Goal: Information Seeking & Learning: Learn about a topic

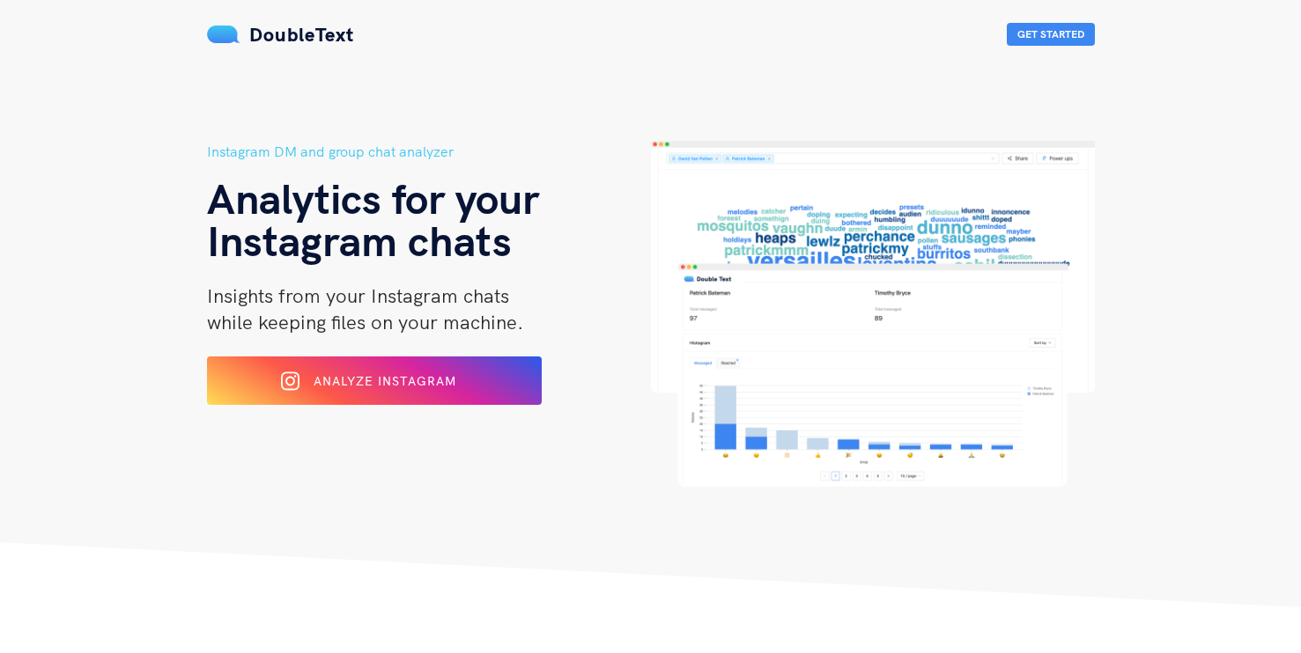
click at [395, 403] on button "Analyze Instagram" at bounding box center [374, 381] width 335 height 48
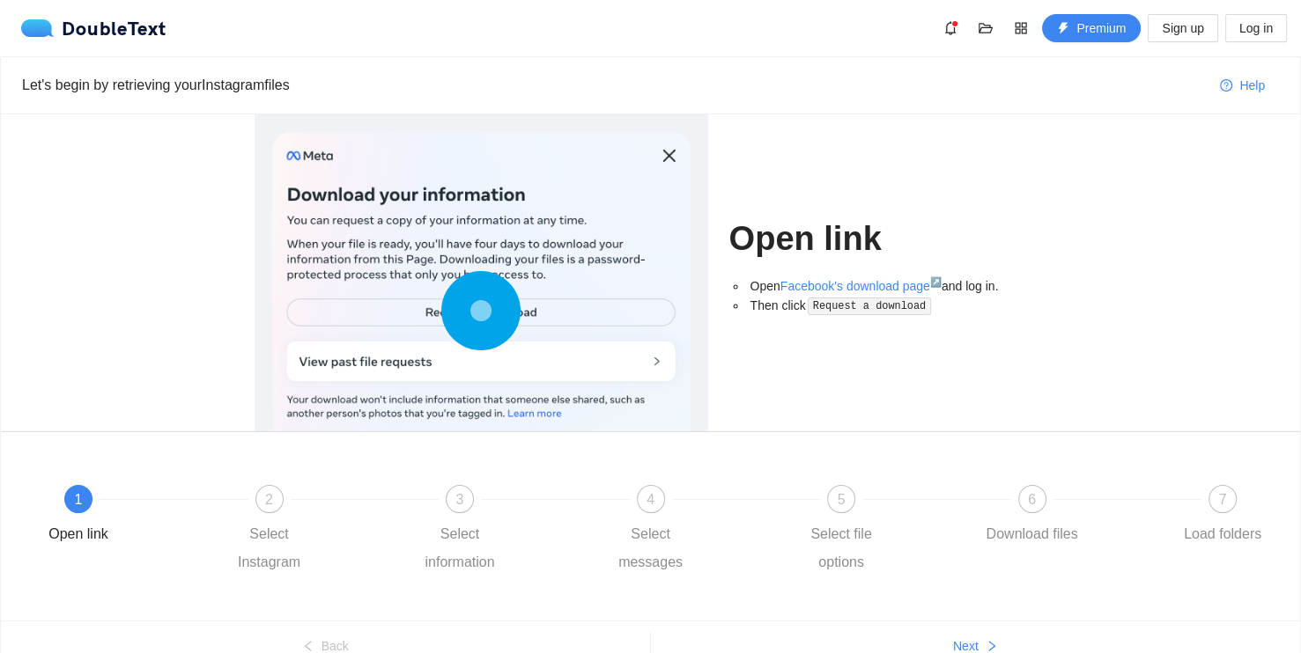
click at [390, 357] on div at bounding box center [481, 314] width 418 height 365
click at [668, 152] on div at bounding box center [481, 314] width 418 height 365
click at [477, 314] on circle at bounding box center [480, 310] width 6 height 6
click at [470, 312] on circle at bounding box center [482, 311] width 26 height 26
click at [270, 487] on div "2" at bounding box center [269, 499] width 28 height 28
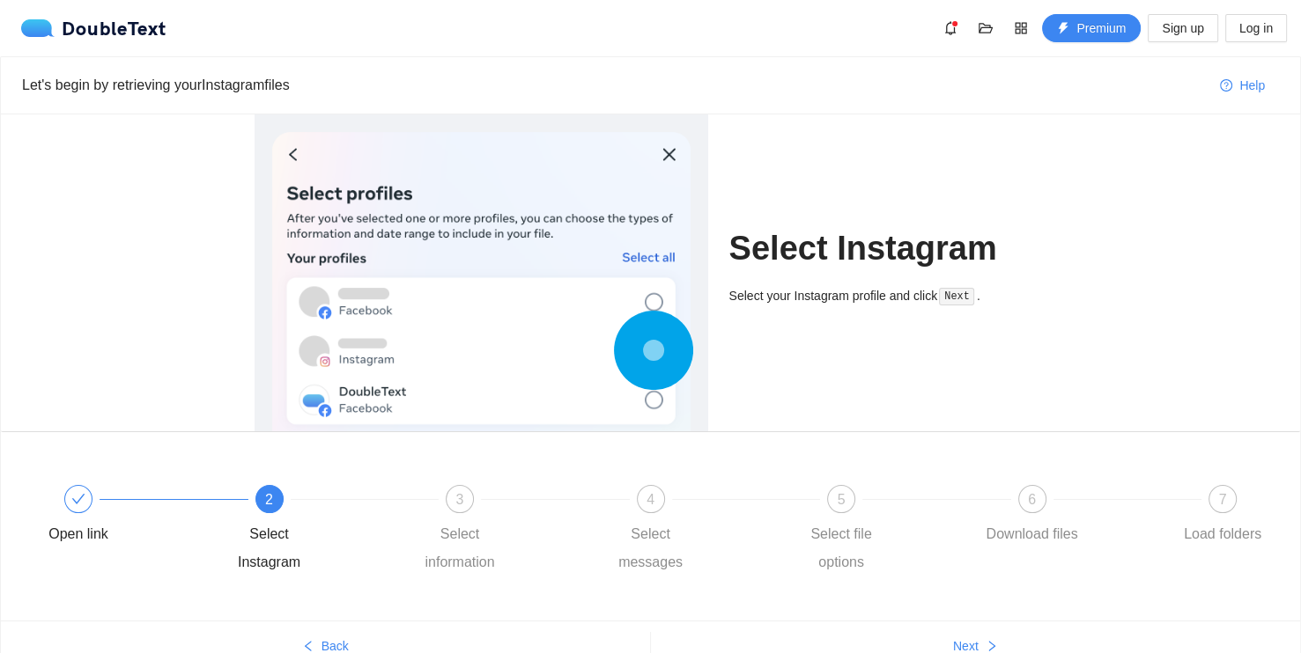
click at [269, 492] on span "2" at bounding box center [269, 499] width 8 height 15
click at [469, 491] on div "3" at bounding box center [460, 499] width 28 height 28
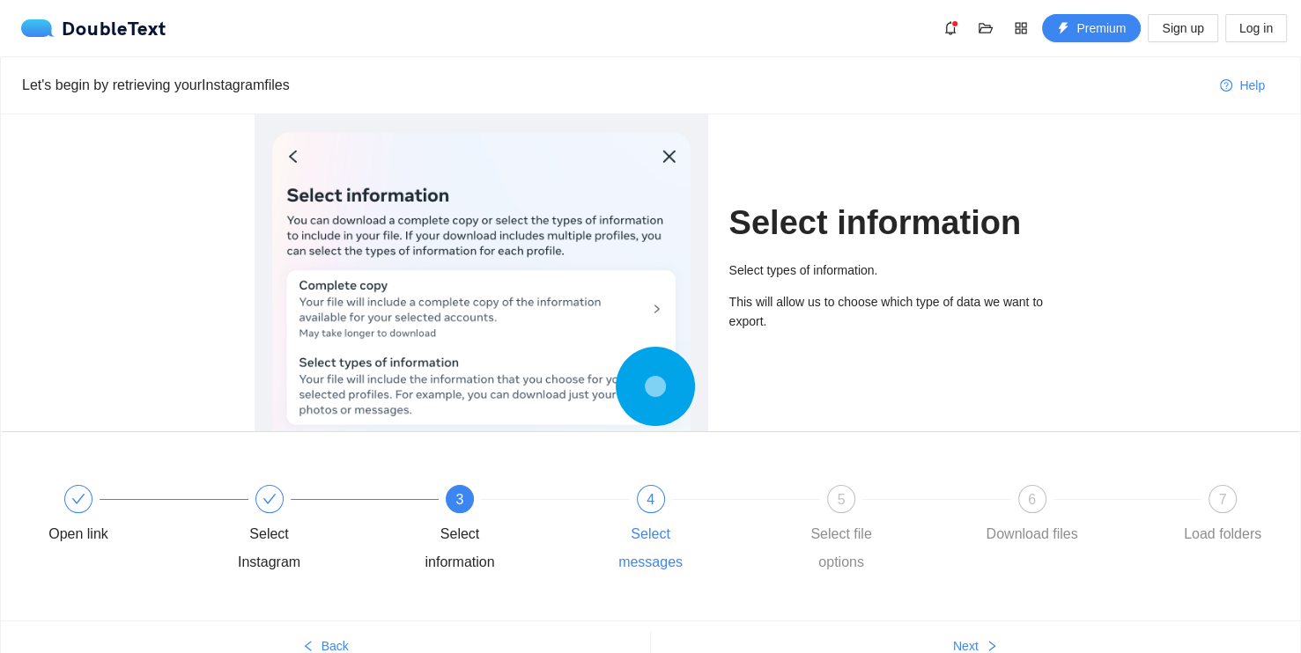
click at [651, 509] on div "4" at bounding box center [651, 499] width 28 height 28
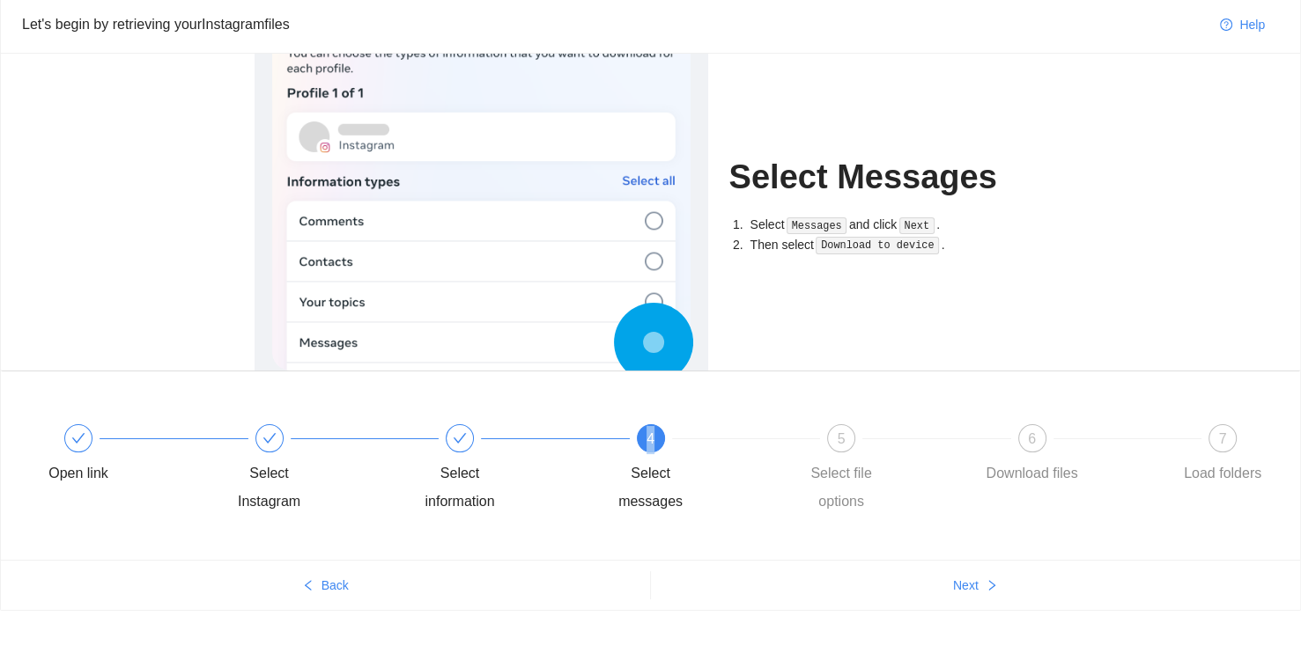
scroll to position [85, 0]
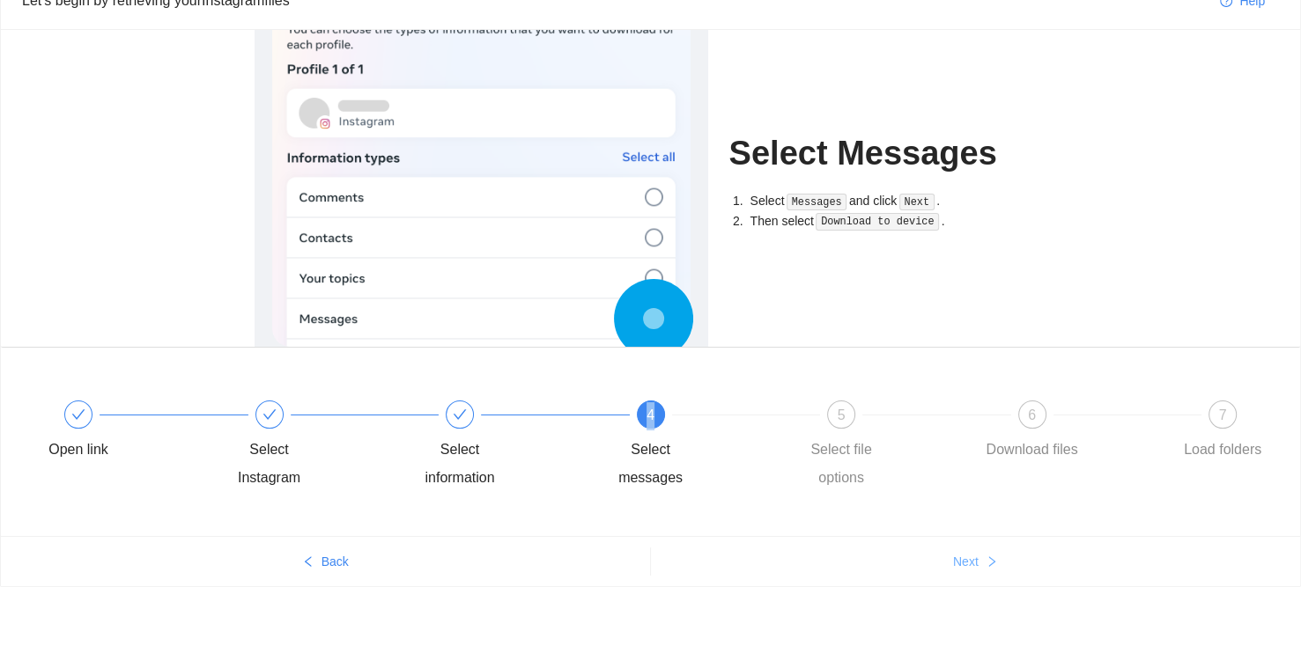
click at [975, 572] on button "Next" at bounding box center [976, 562] width 650 height 28
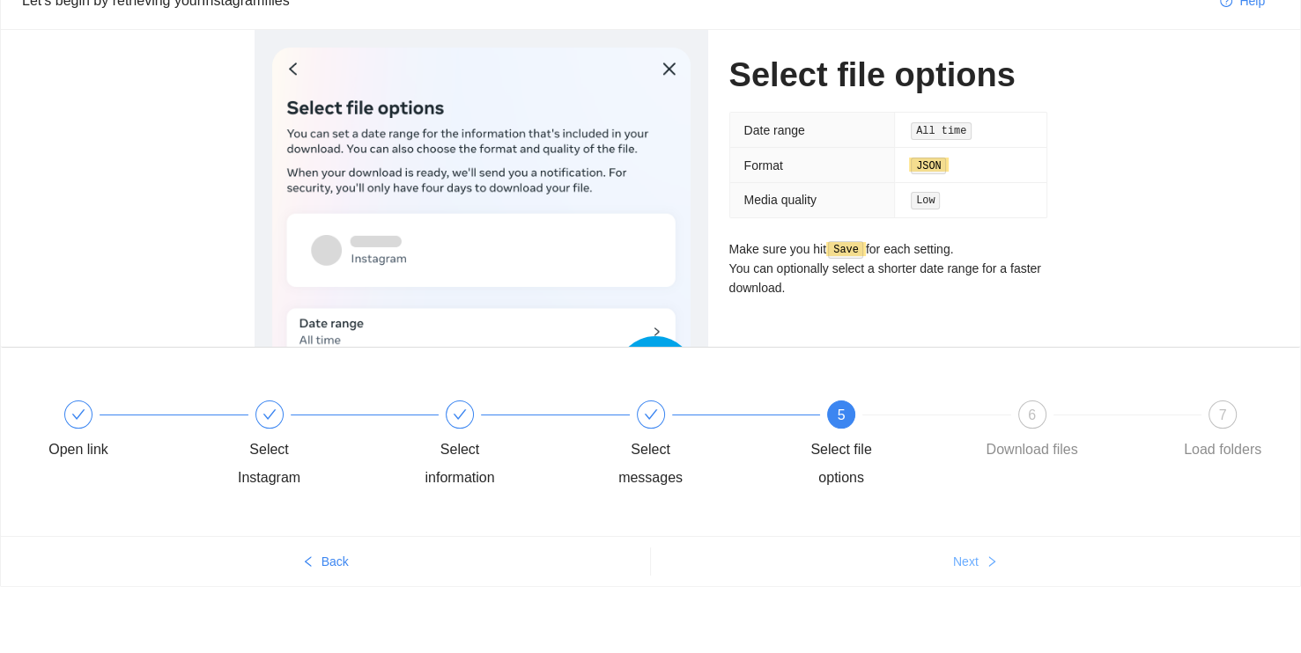
click at [975, 572] on button "Next" at bounding box center [976, 562] width 650 height 28
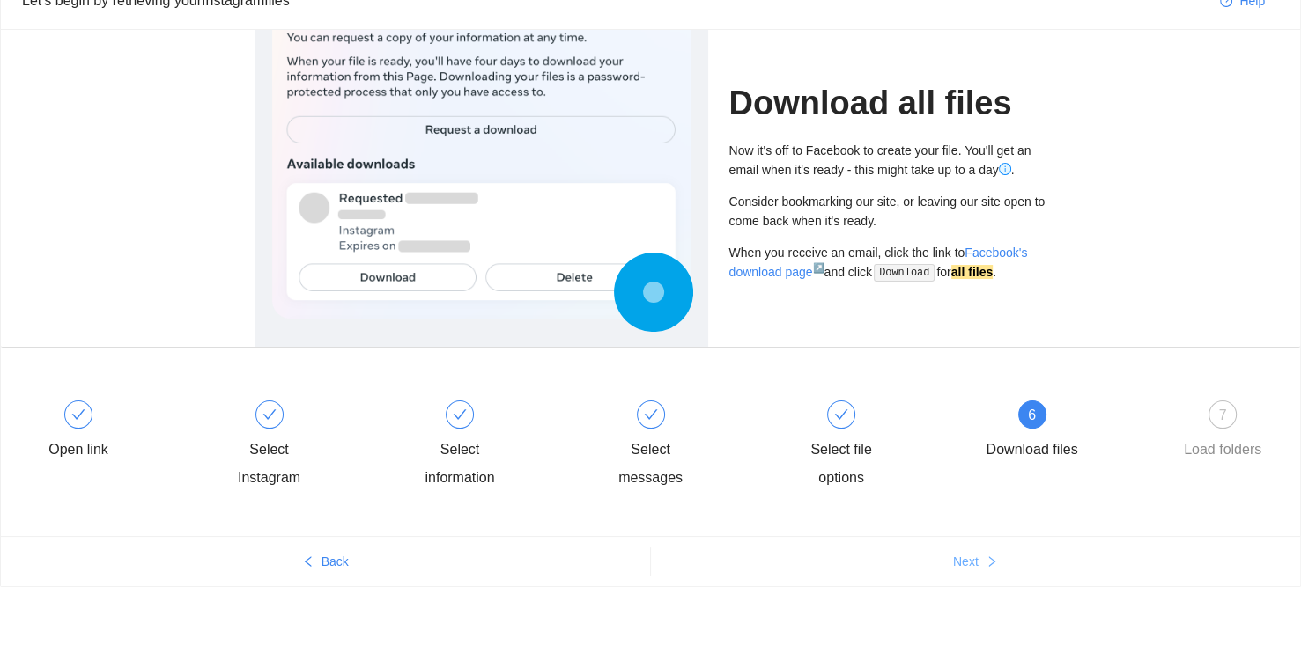
click at [975, 572] on button "Next" at bounding box center [976, 562] width 650 height 28
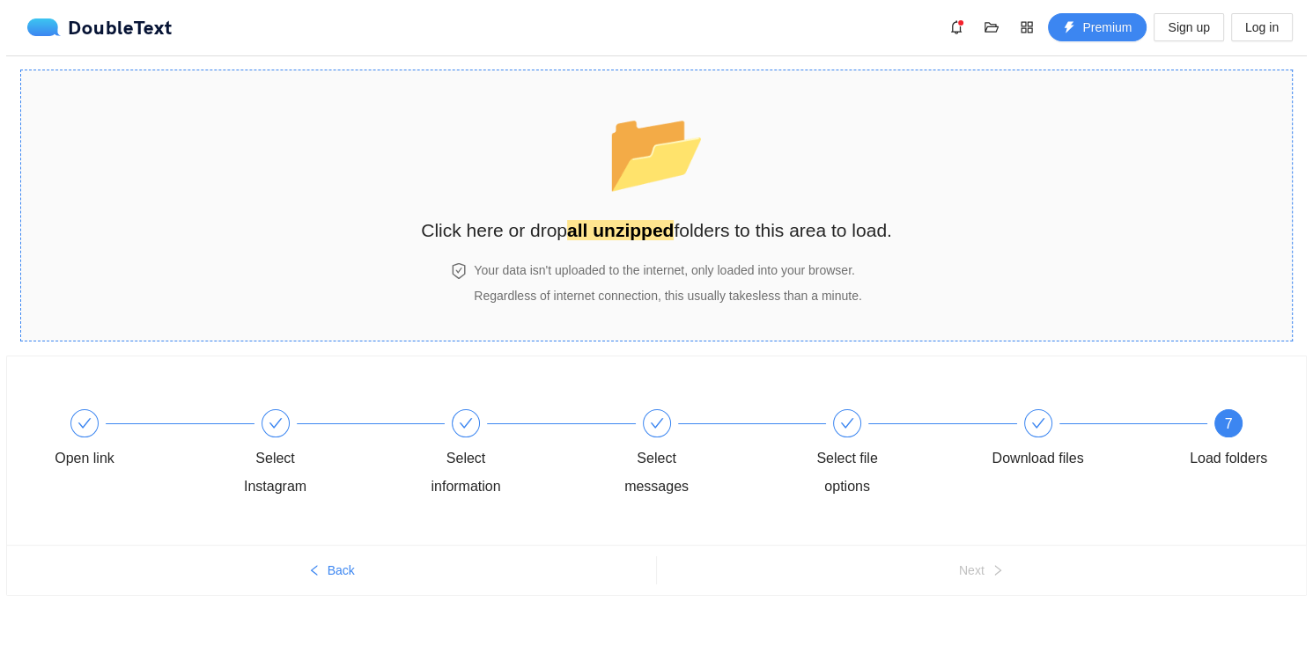
scroll to position [0, 0]
click at [664, 196] on span "📂" at bounding box center [650, 152] width 101 height 90
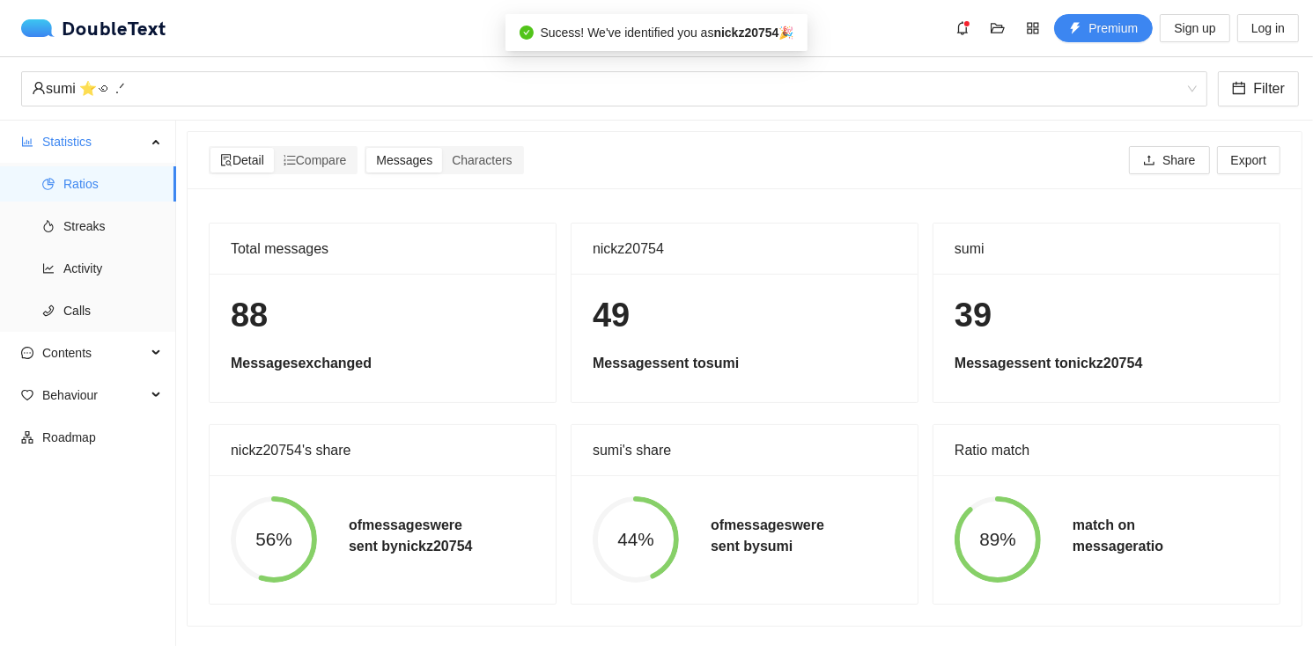
scroll to position [3, 0]
drag, startPoint x: 222, startPoint y: 330, endPoint x: 282, endPoint y: 330, distance: 59.9
click at [282, 330] on div "88 Messages exchanged" at bounding box center [383, 338] width 346 height 129
click at [282, 330] on h1 "88" at bounding box center [383, 315] width 304 height 41
drag, startPoint x: 218, startPoint y: 317, endPoint x: 292, endPoint y: 315, distance: 74.0
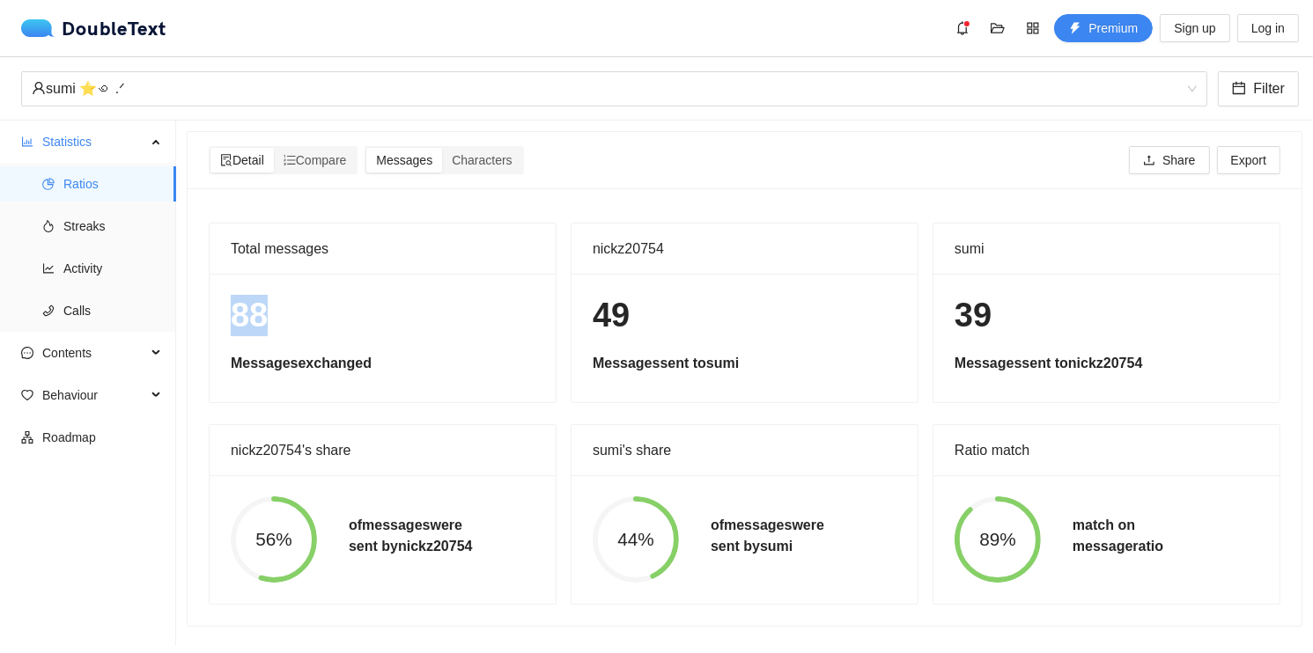
click at [292, 315] on div "88 Messages exchanged" at bounding box center [383, 338] width 346 height 129
click at [292, 315] on h1 "88" at bounding box center [383, 315] width 304 height 41
drag, startPoint x: 926, startPoint y: 319, endPoint x: 1026, endPoint y: 317, distance: 100.4
click at [1026, 317] on div "39 Messages sent to nickz20754" at bounding box center [1107, 338] width 346 height 129
click at [1026, 317] on h1 "39" at bounding box center [1107, 315] width 304 height 41
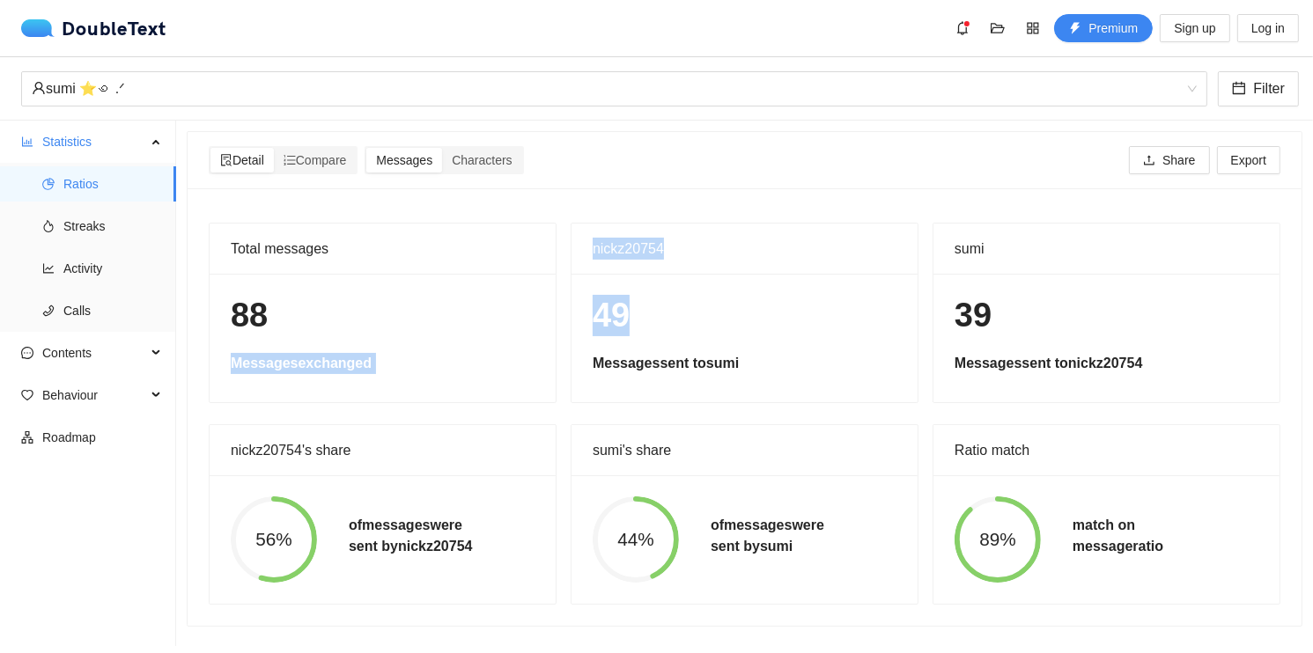
drag, startPoint x: 673, startPoint y: 319, endPoint x: 554, endPoint y: 325, distance: 119.1
click at [554, 325] on div "Total messages 88 Messages exchanged nickz20754 49 Messages sent to sumi sumi 3…" at bounding box center [745, 414] width 1086 height 382
click at [554, 325] on div "Total messages 88 Messages exchanged" at bounding box center [383, 313] width 362 height 181
drag, startPoint x: 575, startPoint y: 321, endPoint x: 654, endPoint y: 321, distance: 79.3
click at [654, 321] on div "49 Messages sent to sumi" at bounding box center [745, 338] width 346 height 129
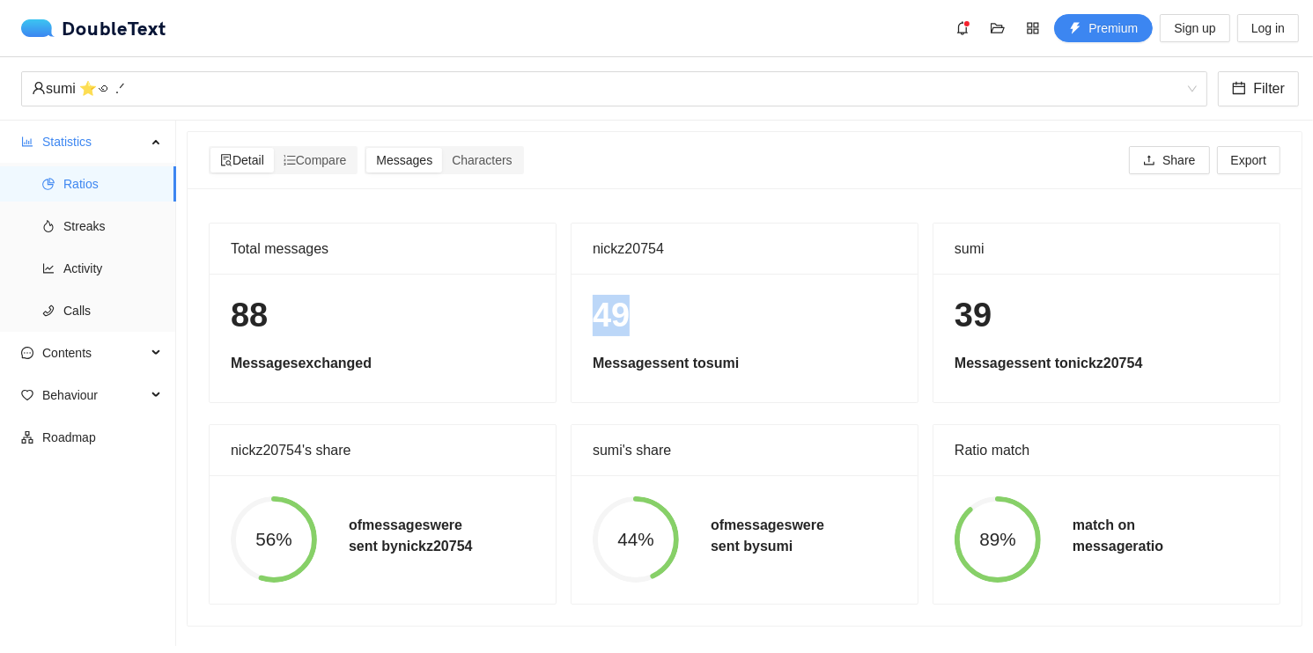
click at [654, 321] on h1 "49" at bounding box center [745, 315] width 304 height 41
drag, startPoint x: 922, startPoint y: 321, endPoint x: 1010, endPoint y: 320, distance: 88.1
click at [1010, 320] on div "sumi 39 Messages sent to nickz20754" at bounding box center [1107, 313] width 362 height 181
click at [1010, 320] on h1 "39" at bounding box center [1107, 315] width 304 height 41
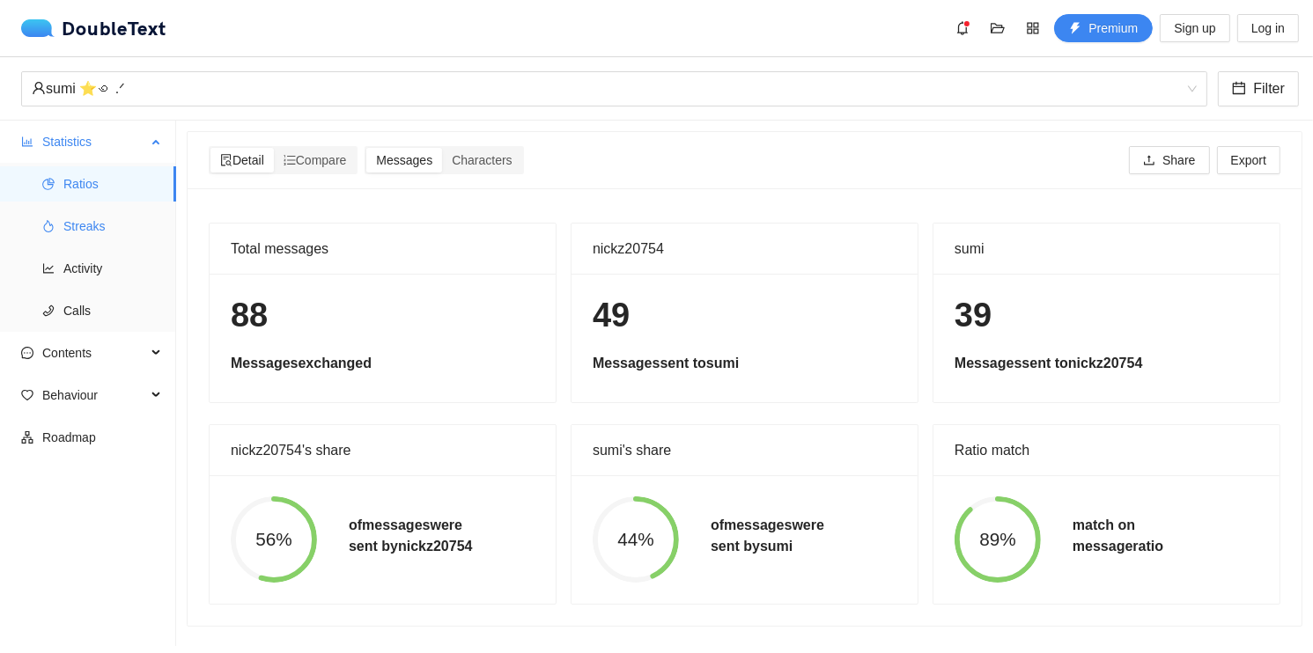
click at [70, 222] on span "Streaks" at bounding box center [112, 226] width 99 height 35
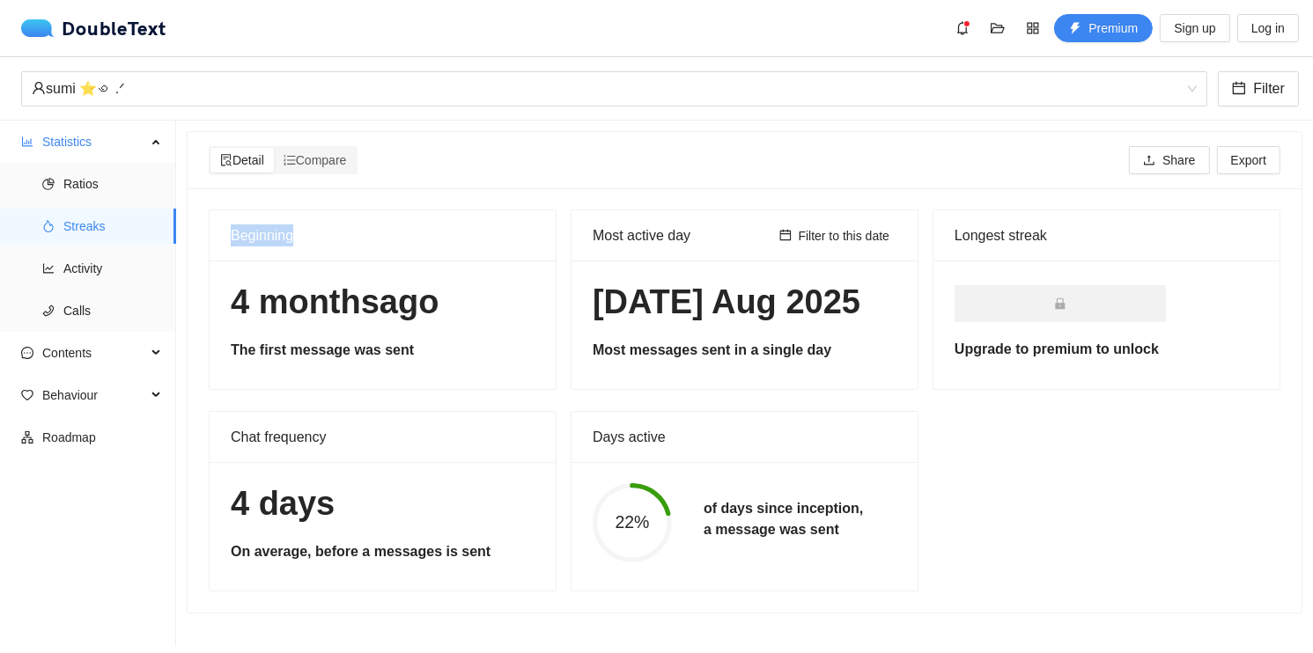
drag, startPoint x: 223, startPoint y: 232, endPoint x: 331, endPoint y: 231, distance: 108.3
click at [331, 231] on div "Beginning" at bounding box center [383, 235] width 346 height 51
click at [332, 231] on div "Beginning" at bounding box center [383, 235] width 304 height 50
click at [221, 316] on div "[DATE]s ago The first message was sent" at bounding box center [383, 325] width 346 height 129
drag, startPoint x: 584, startPoint y: 234, endPoint x: 685, endPoint y: 236, distance: 101.3
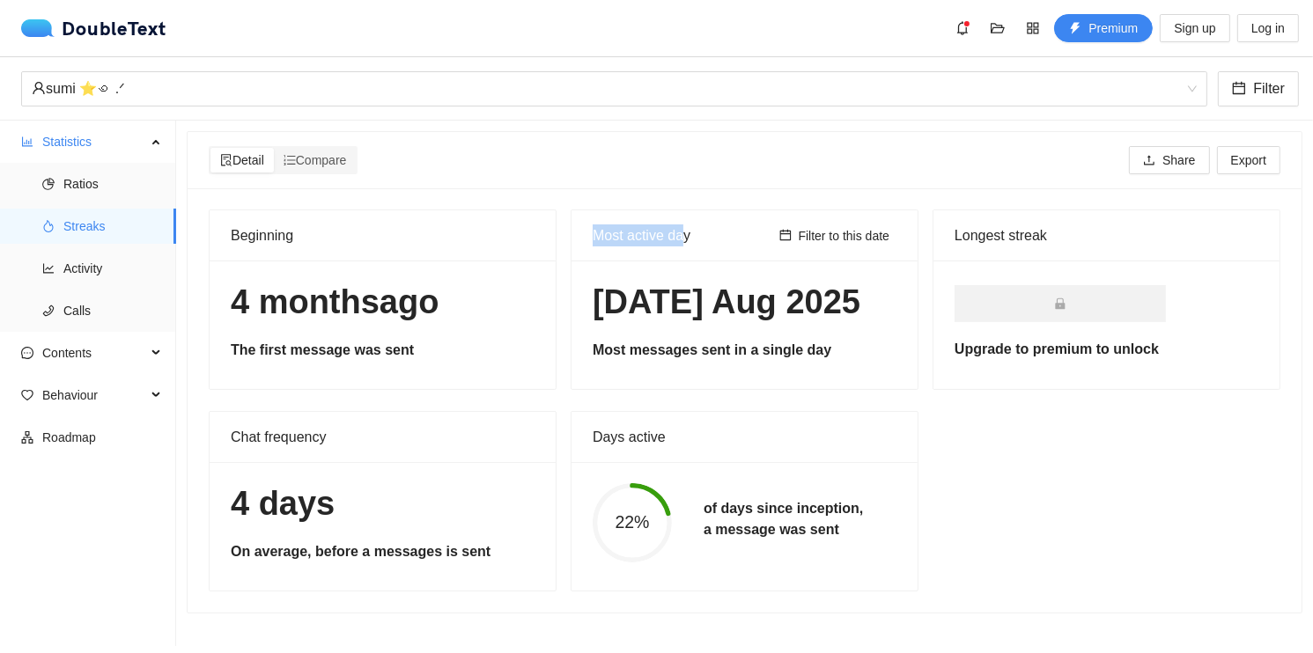
click at [685, 236] on div "Most active day Filter to this date" at bounding box center [745, 235] width 346 height 51
click at [685, 236] on div "Most active day" at bounding box center [683, 235] width 180 height 50
drag, startPoint x: 703, startPoint y: 241, endPoint x: 594, endPoint y: 245, distance: 108.4
click at [594, 245] on div "Most active day" at bounding box center [683, 235] width 180 height 50
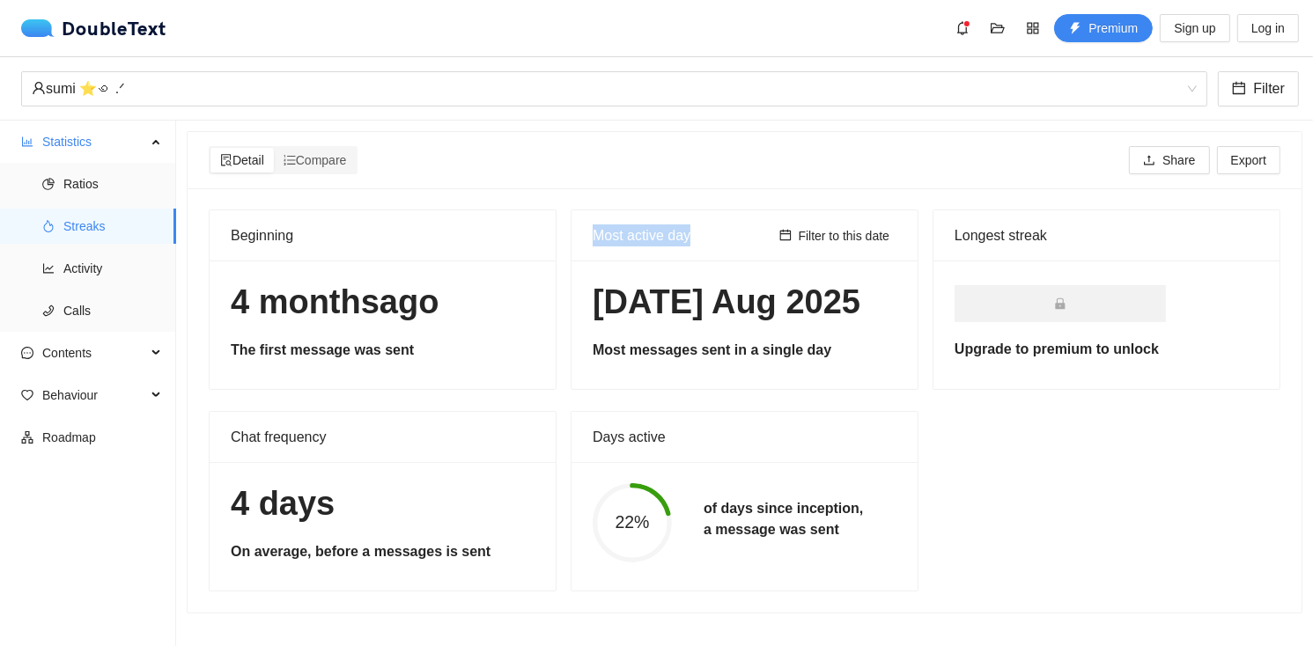
drag, startPoint x: 584, startPoint y: 249, endPoint x: 697, endPoint y: 247, distance: 112.8
click at [697, 247] on div "Most active day Filter to this date" at bounding box center [745, 235] width 346 height 51
click at [697, 247] on div "Most active day" at bounding box center [683, 235] width 180 height 50
drag, startPoint x: 945, startPoint y: 230, endPoint x: 1056, endPoint y: 240, distance: 111.5
click at [1056, 240] on div "Longest streak" at bounding box center [1107, 235] width 346 height 51
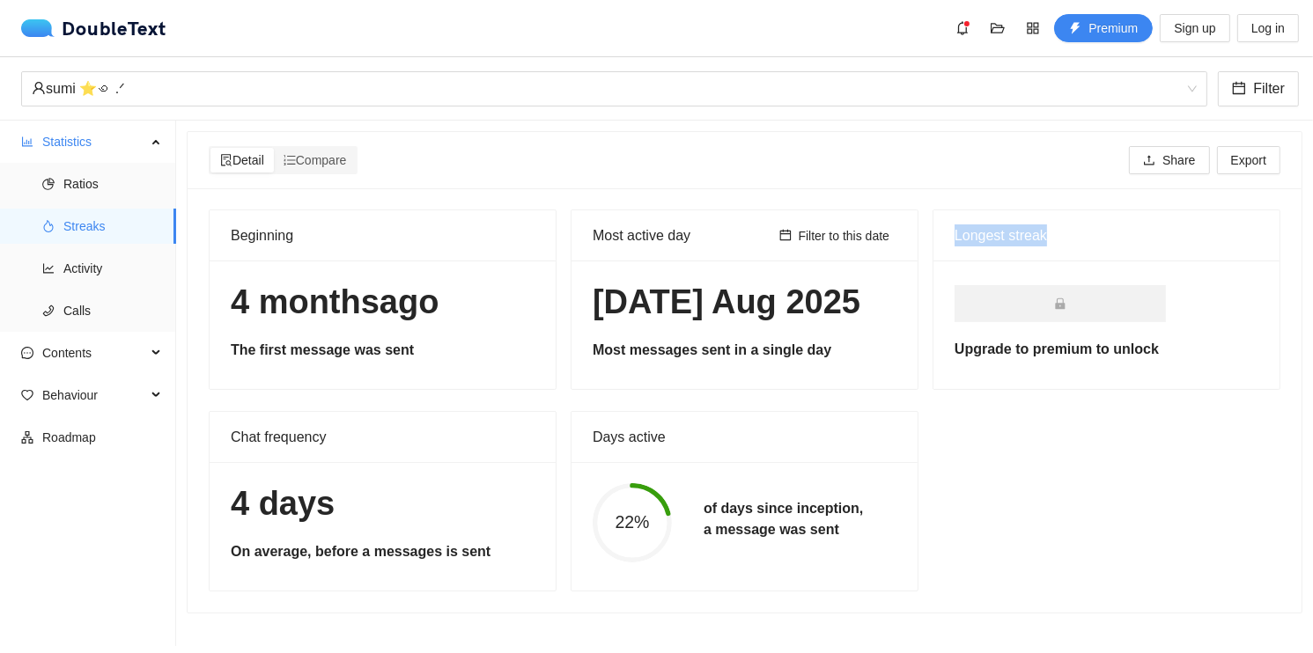
click at [1057, 241] on div "Longest streak" at bounding box center [1107, 236] width 304 height 22
drag, startPoint x: 593, startPoint y: 450, endPoint x: 692, endPoint y: 450, distance: 99.5
click at [692, 450] on div "Days active" at bounding box center [745, 437] width 304 height 50
drag, startPoint x: 697, startPoint y: 516, endPoint x: 851, endPoint y: 534, distance: 155.1
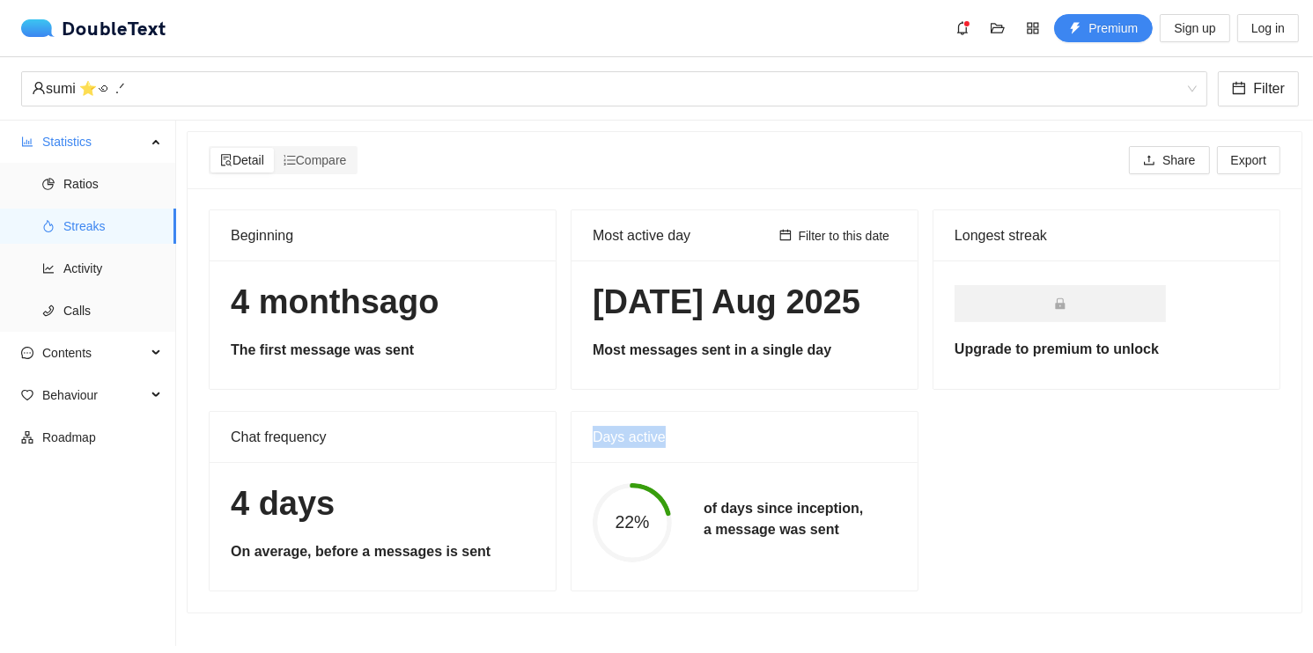
click at [851, 534] on div "of days since inception, a message was sent" at bounding box center [783, 522] width 191 height 49
drag, startPoint x: 220, startPoint y: 439, endPoint x: 358, endPoint y: 436, distance: 138.3
click at [358, 436] on div "Chat frequency" at bounding box center [383, 437] width 346 height 51
click at [358, 436] on div "Chat frequency" at bounding box center [383, 437] width 304 height 50
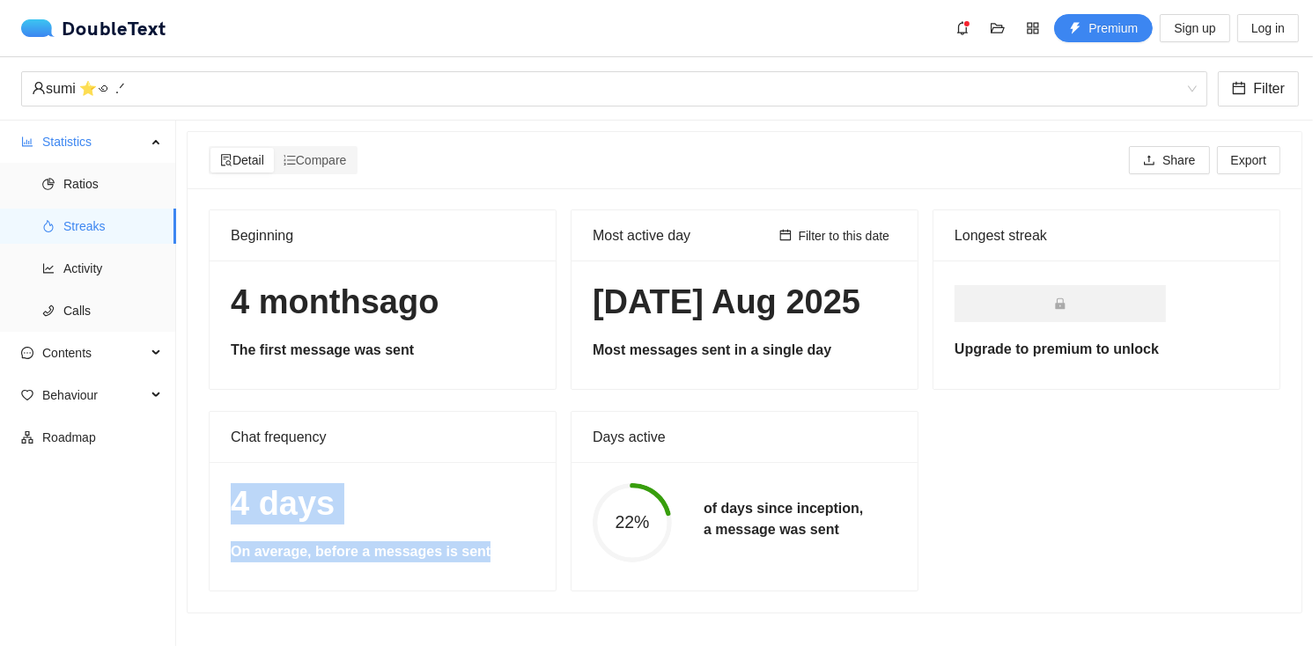
drag, startPoint x: 225, startPoint y: 512, endPoint x: 503, endPoint y: 551, distance: 281.1
click at [503, 551] on div "Chat frequency 4 days On average, before a messages is sent" at bounding box center [383, 501] width 362 height 181
click at [503, 551] on h5 "On average, before a messages is sent" at bounding box center [383, 552] width 304 height 21
drag, startPoint x: 213, startPoint y: 500, endPoint x: 468, endPoint y: 536, distance: 257.1
click at [468, 536] on div "4 days On average, before a messages is sent" at bounding box center [383, 526] width 346 height 129
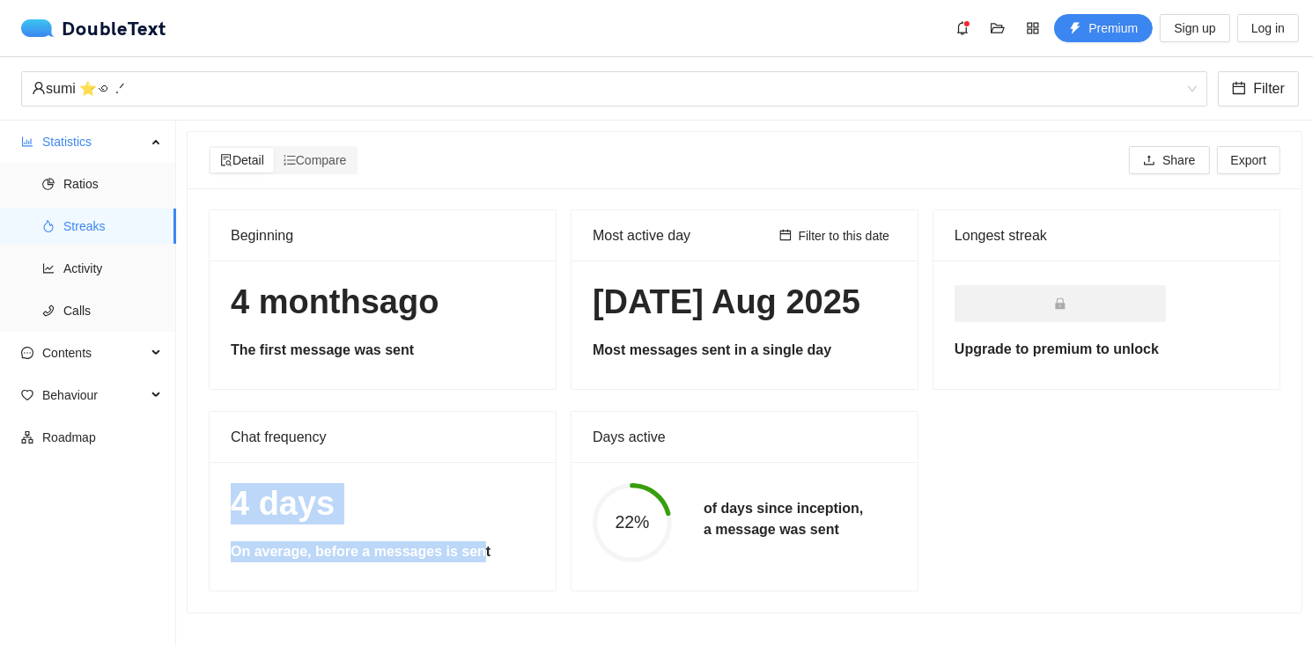
click at [468, 536] on div "4 days On average, before a messages is sent" at bounding box center [383, 526] width 346 height 129
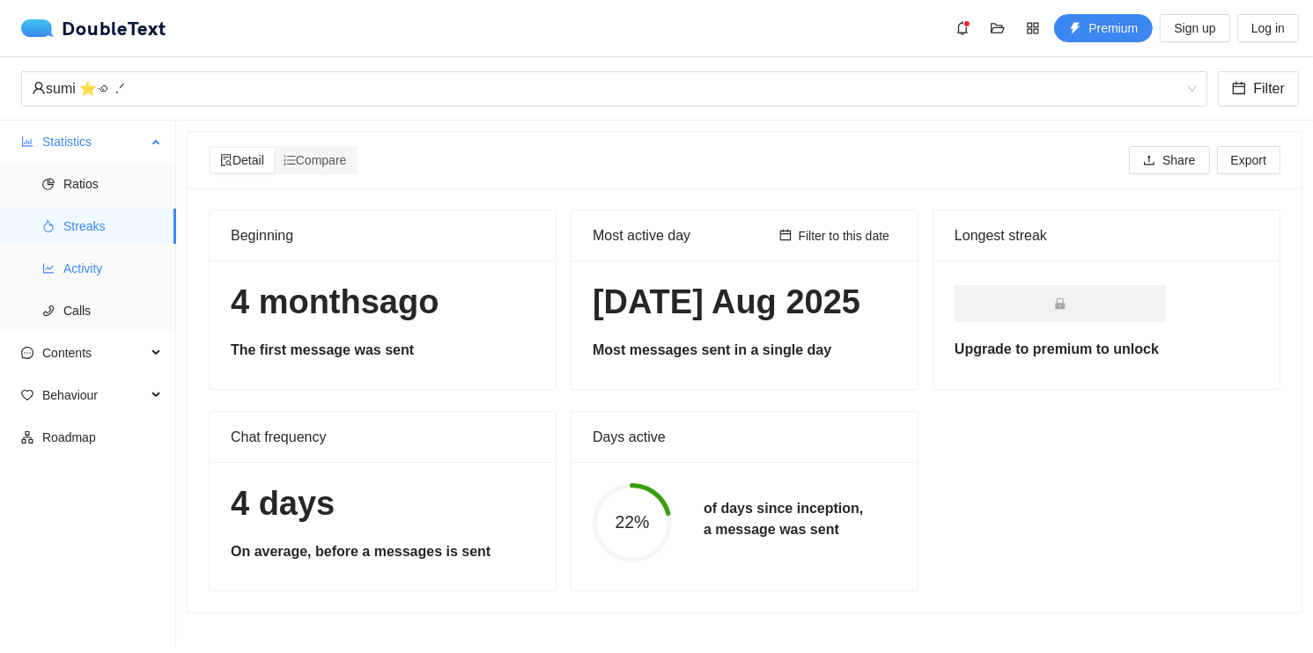
click at [129, 269] on span "Activity" at bounding box center [112, 268] width 99 height 35
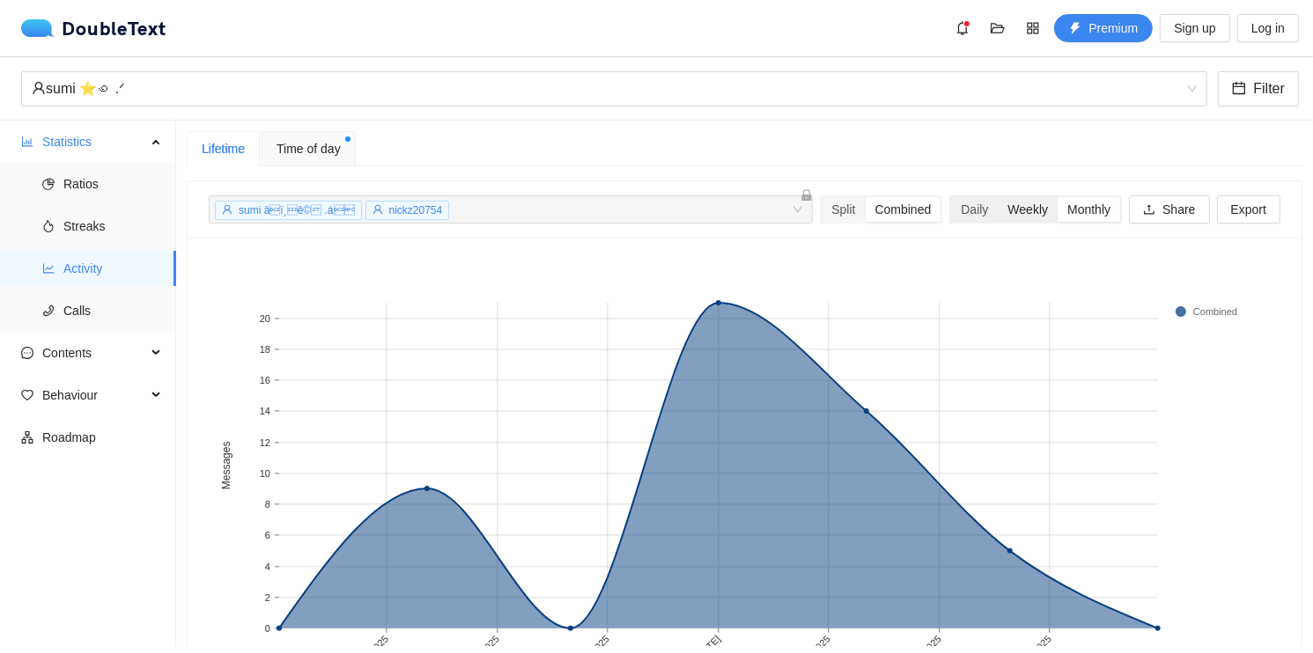
click at [1014, 213] on div "Weekly" at bounding box center [1028, 209] width 60 height 25
click at [998, 197] on input "Weekly" at bounding box center [998, 197] width 0 height 0
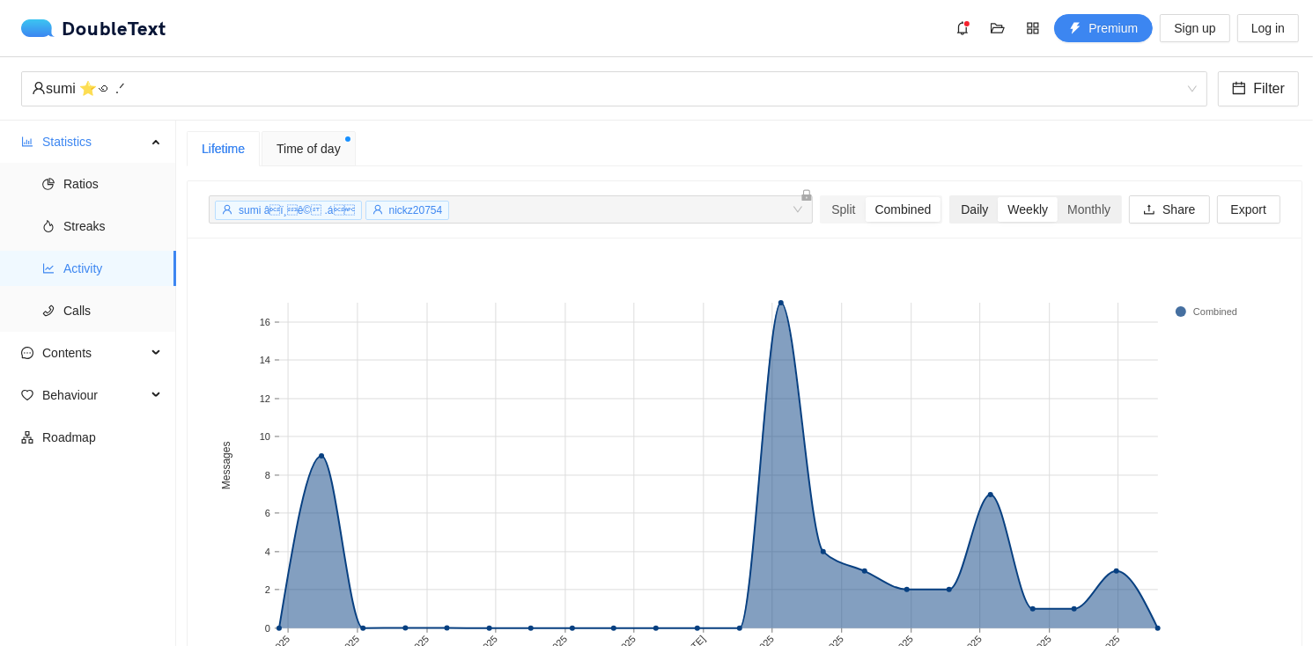
click at [951, 213] on div "Daily" at bounding box center [974, 209] width 47 height 25
click at [951, 197] on input "Daily" at bounding box center [951, 197] width 0 height 0
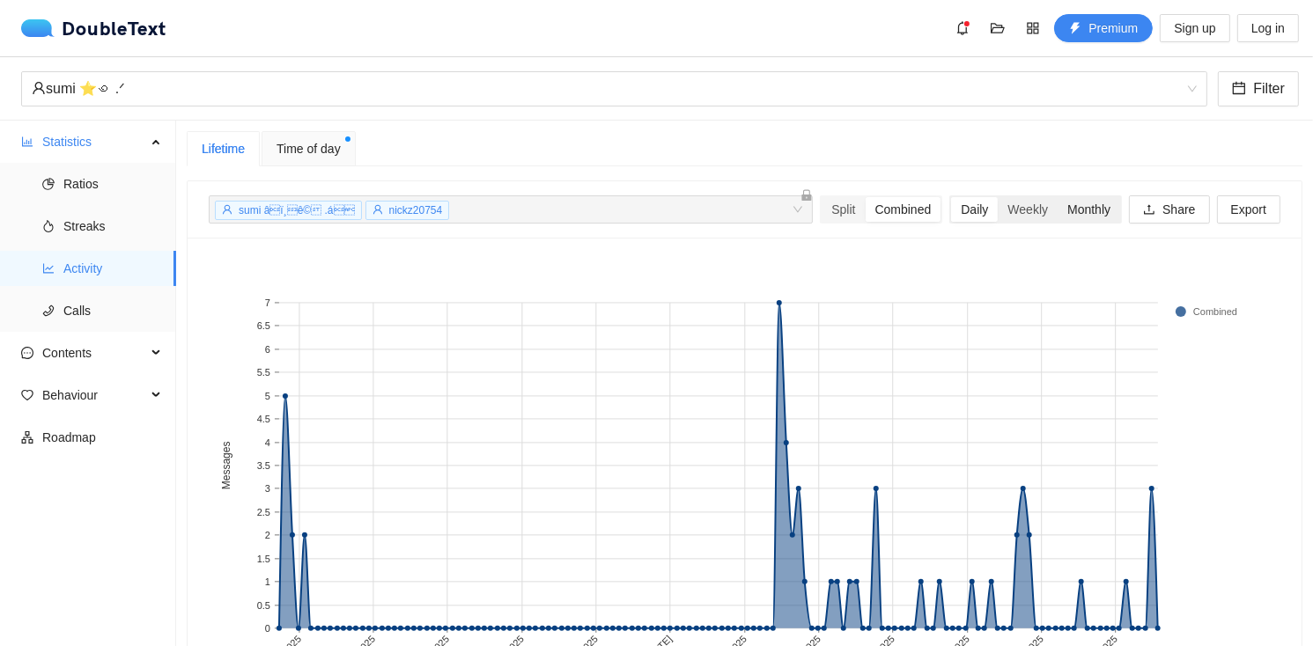
click at [1081, 212] on div "Monthly" at bounding box center [1089, 209] width 63 height 25
click at [1058, 197] on input "Monthly" at bounding box center [1058, 197] width 0 height 0
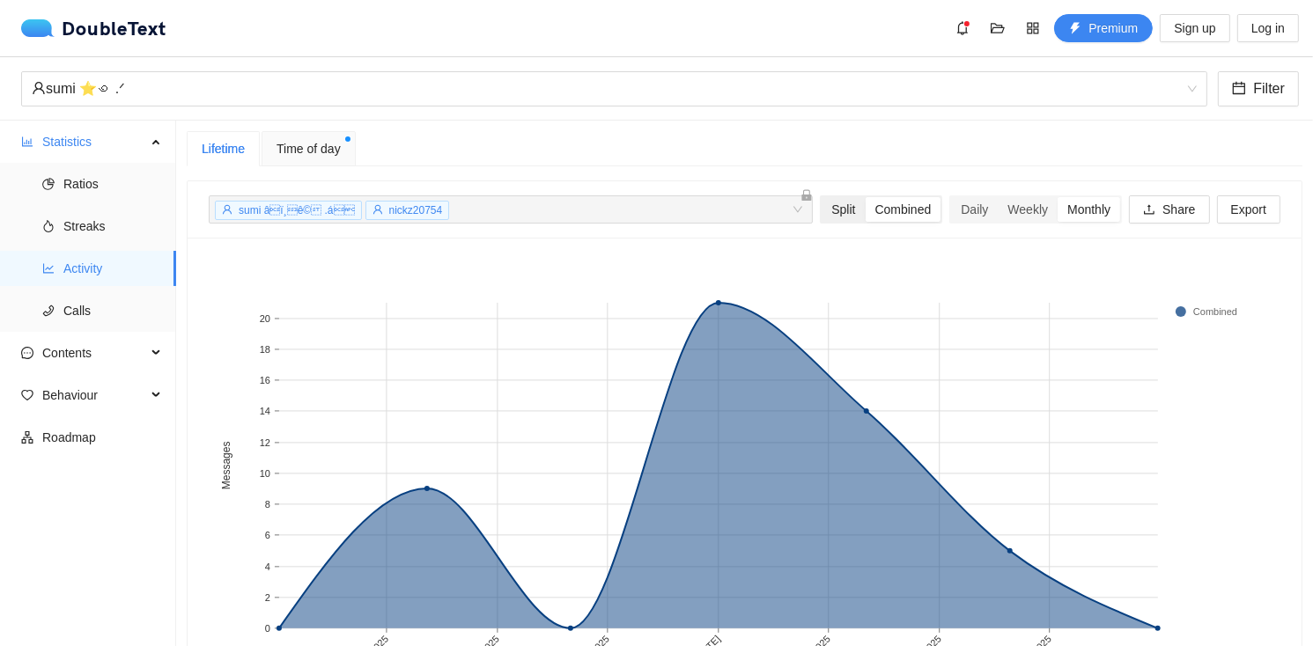
click at [829, 219] on div "Split" at bounding box center [843, 209] width 43 height 25
click at [822, 197] on input "Split" at bounding box center [822, 197] width 0 height 0
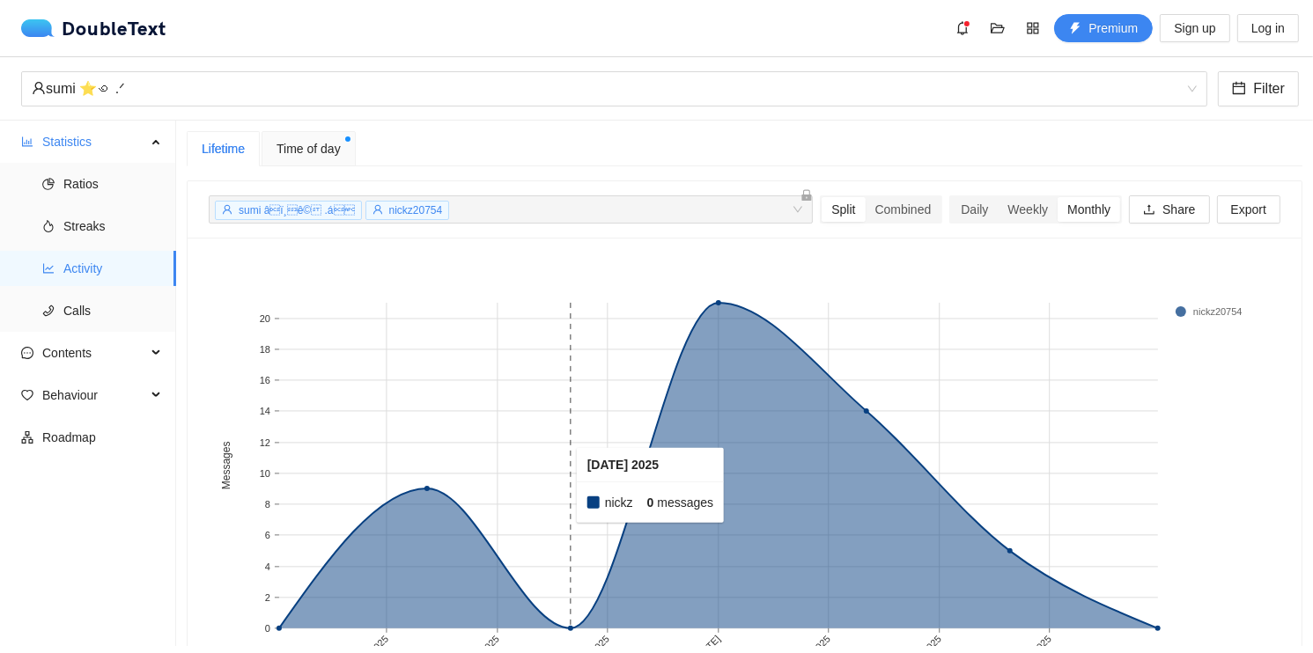
click at [563, 426] on rect at bounding box center [572, 466] width 146 height 326
click at [294, 155] on span "Time of day" at bounding box center [309, 148] width 64 height 19
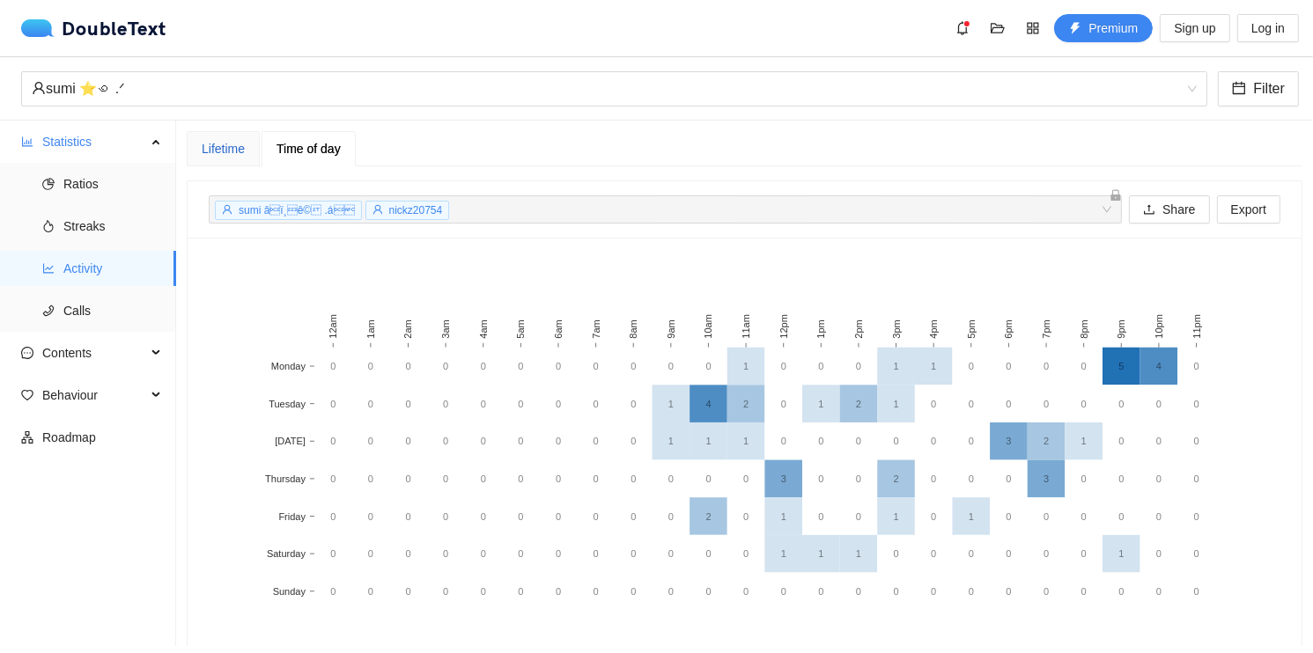
click at [235, 151] on div "Lifetime" at bounding box center [223, 148] width 43 height 19
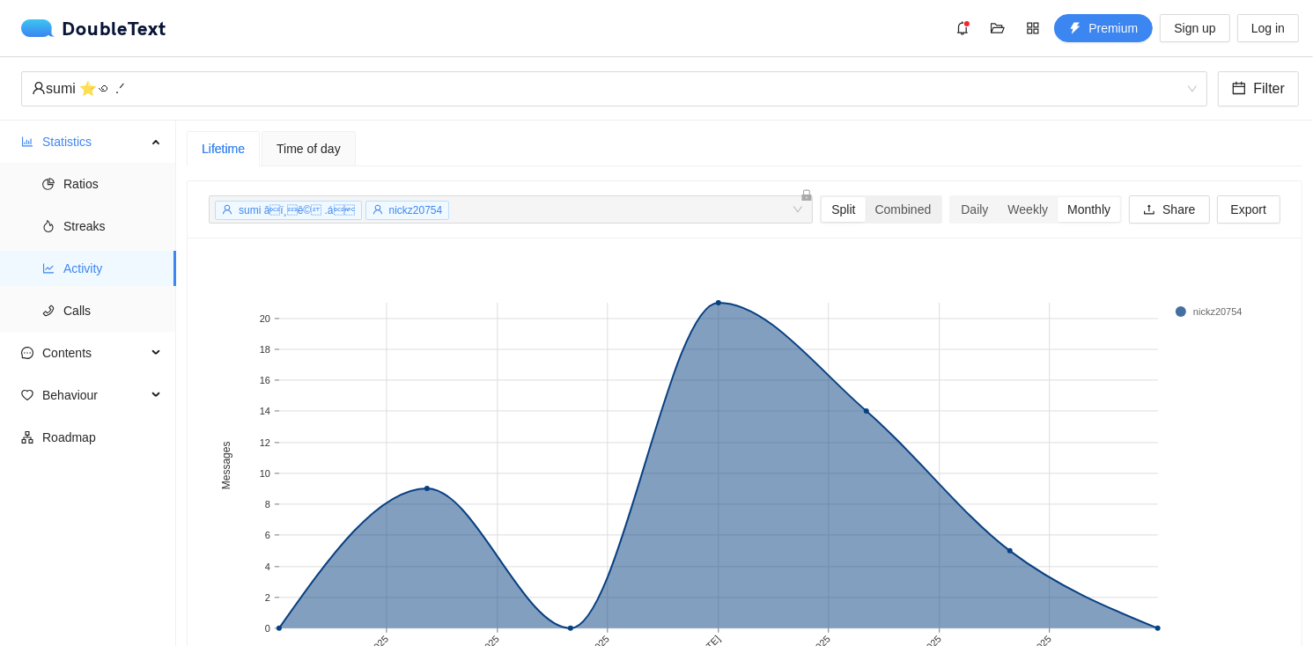
click at [827, 212] on div "Split" at bounding box center [843, 209] width 43 height 25
click at [822, 197] on input "Split" at bounding box center [822, 197] width 0 height 0
click at [899, 212] on div "Combined" at bounding box center [904, 209] width 76 height 25
click at [866, 197] on input "Combined" at bounding box center [866, 197] width 0 height 0
click at [838, 212] on div "Split" at bounding box center [843, 209] width 43 height 25
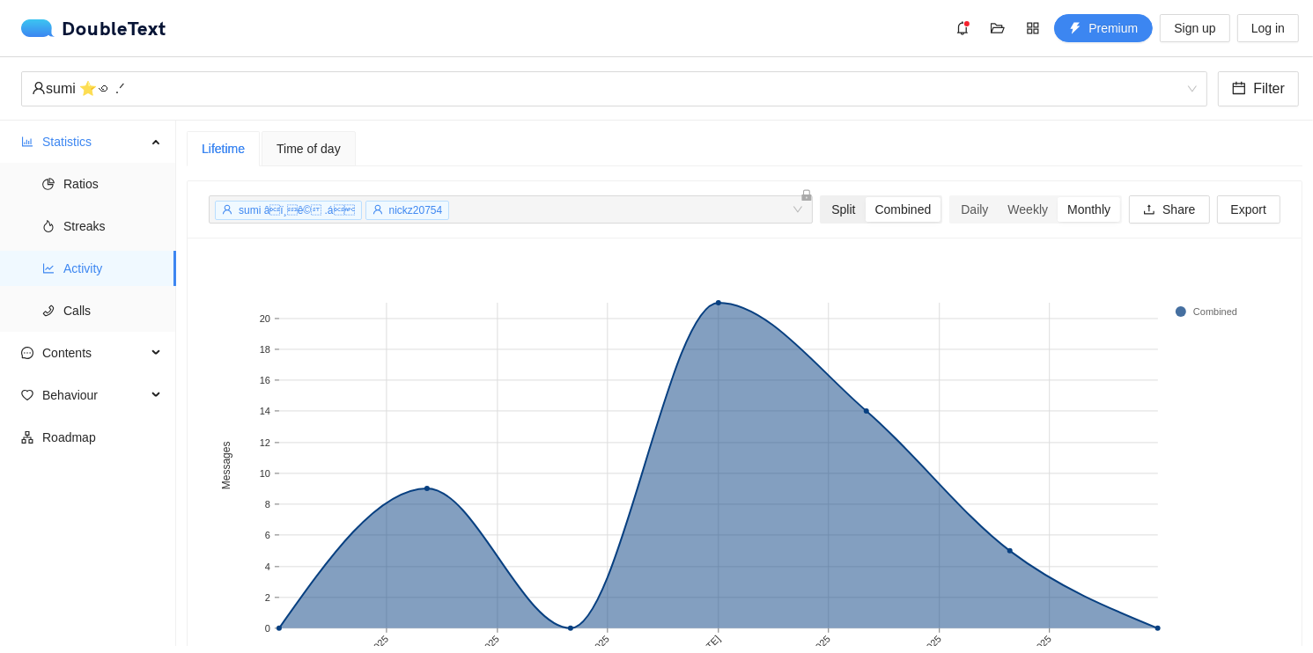
click at [822, 197] on input "Split" at bounding box center [822, 197] width 0 height 0
click at [890, 211] on div "Combined" at bounding box center [904, 209] width 76 height 25
click at [866, 197] on input "Combined" at bounding box center [866, 197] width 0 height 0
click at [822, 213] on div "Split" at bounding box center [843, 209] width 43 height 25
click at [822, 197] on input "Split" at bounding box center [822, 197] width 0 height 0
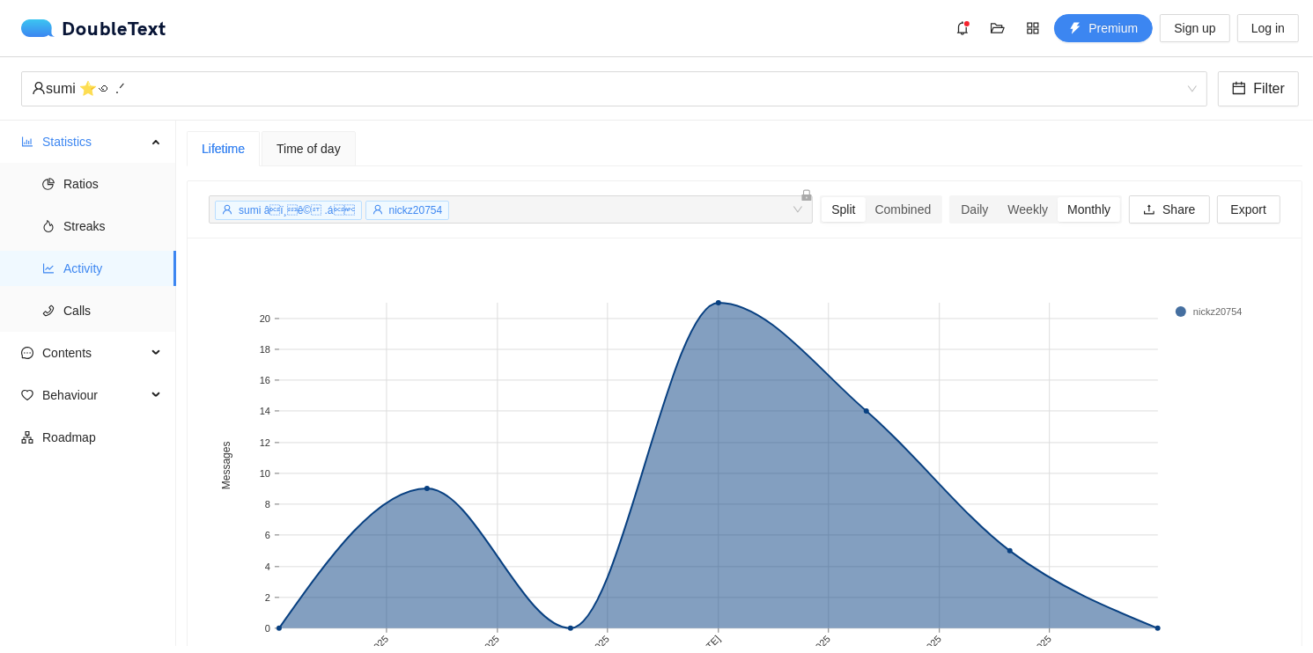
click at [268, 211] on span "sumi â­ï¸ê© .á" at bounding box center [297, 210] width 116 height 12
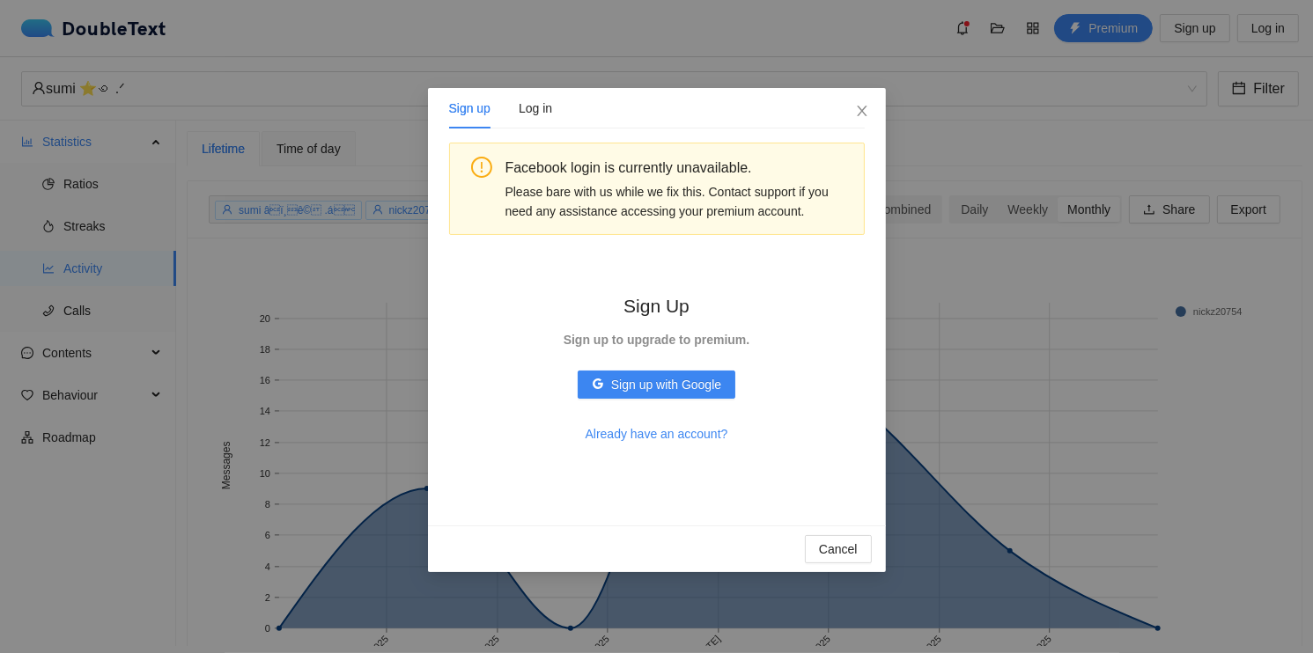
click at [268, 211] on div "Sign up Log in Facebook login is currently unavailable. Please bare with us whi…" at bounding box center [656, 326] width 1313 height 653
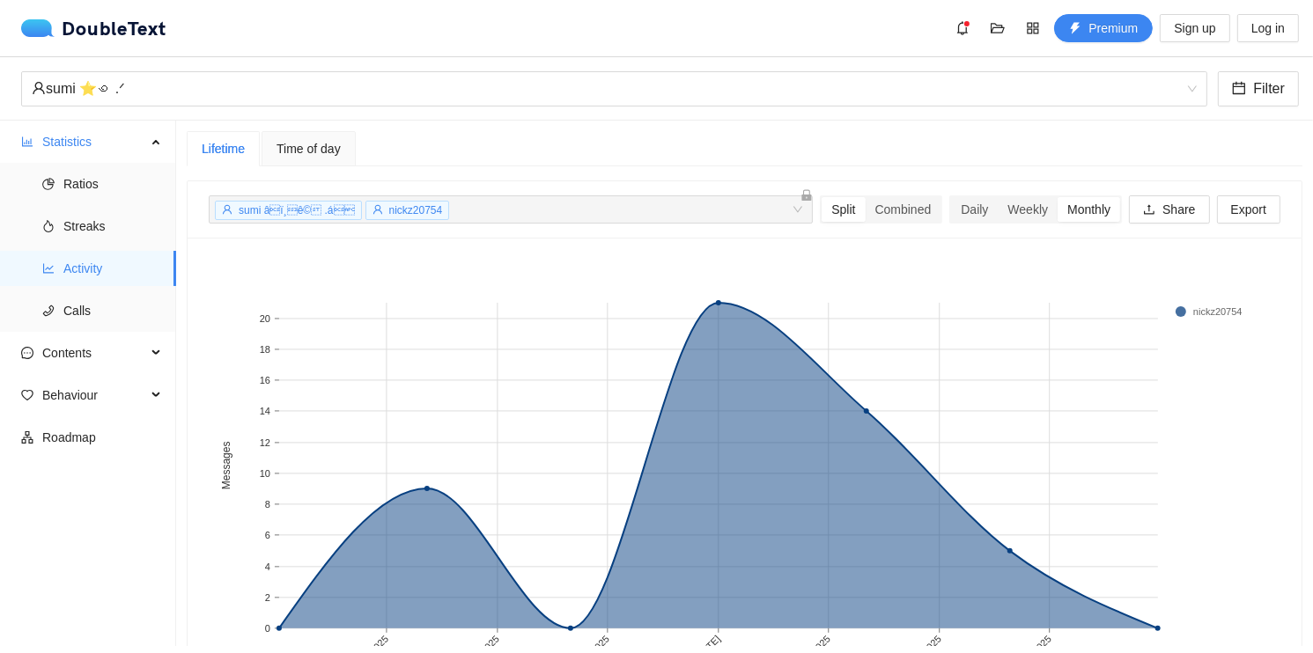
click at [300, 147] on span "Time of day" at bounding box center [309, 149] width 64 height 12
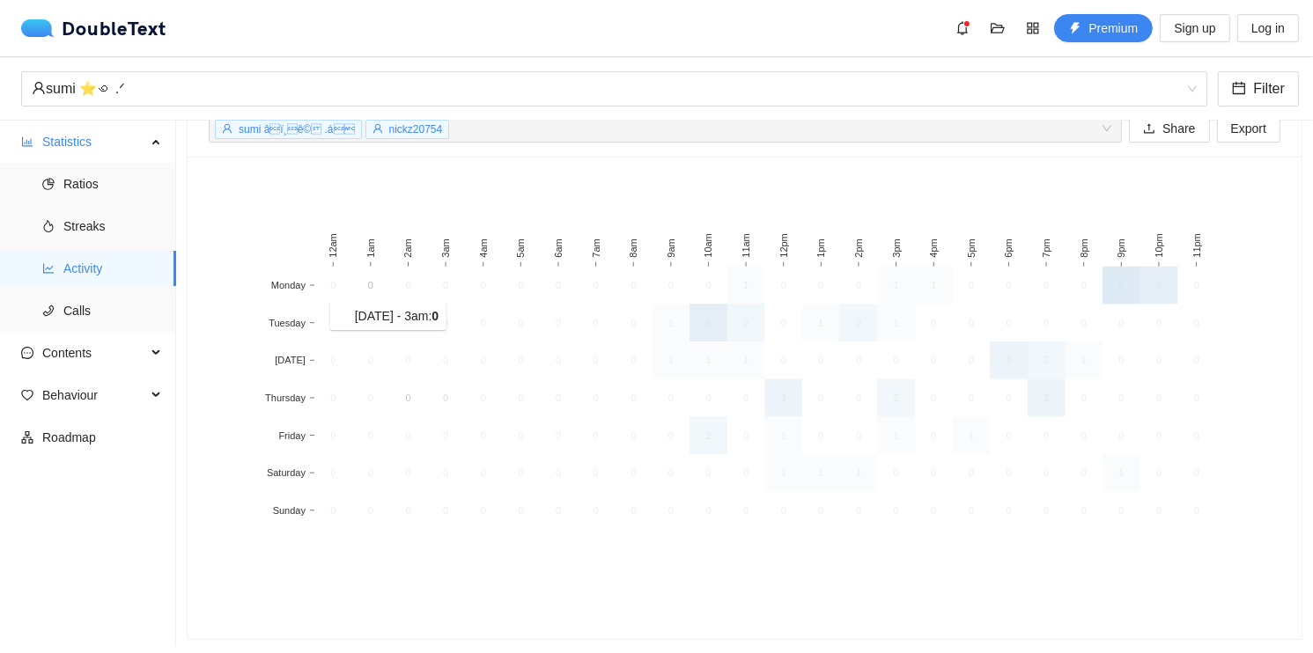
scroll to position [88, 0]
click at [706, 314] on text "4" at bounding box center [708, 319] width 5 height 11
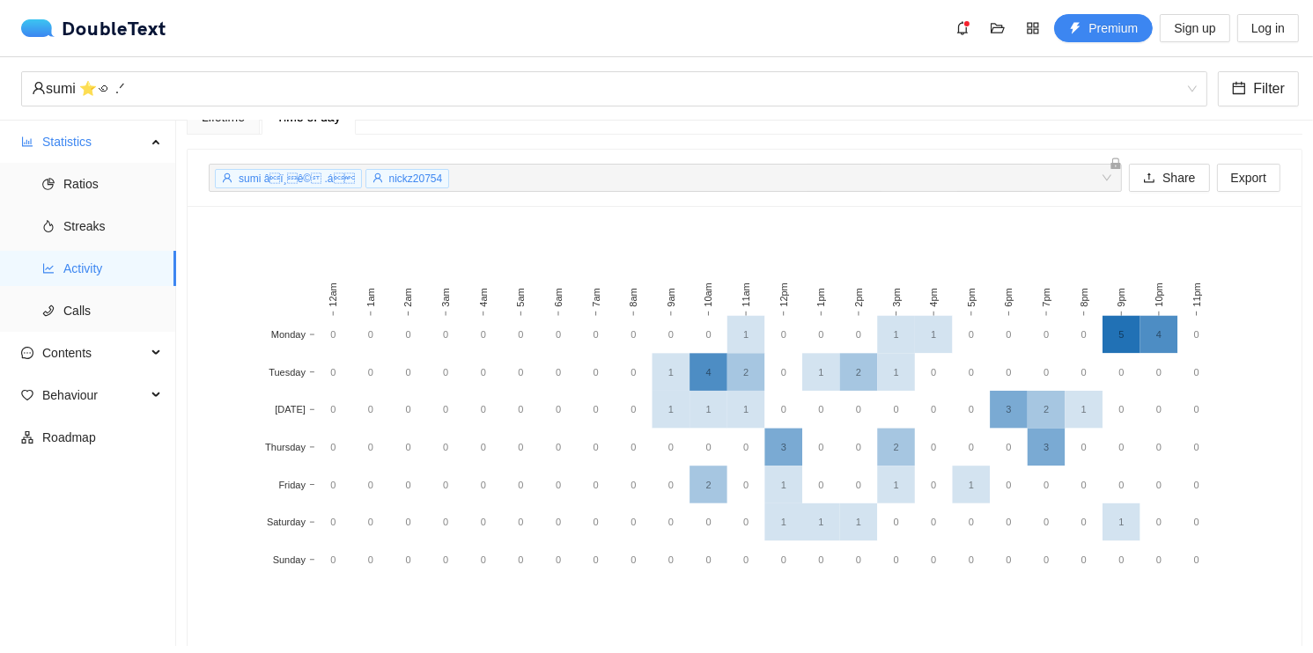
scroll to position [8, 0]
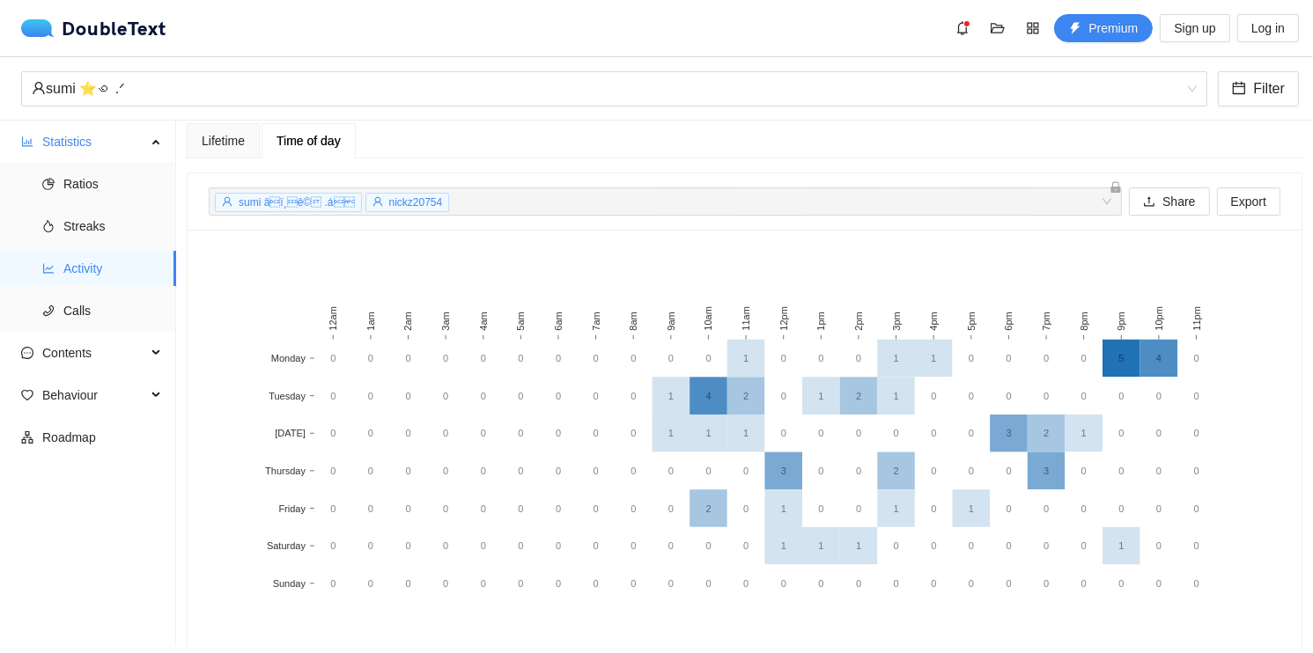
click at [704, 251] on rect at bounding box center [738, 471] width 1059 height 440
click at [194, 149] on div "Lifetime" at bounding box center [223, 140] width 73 height 35
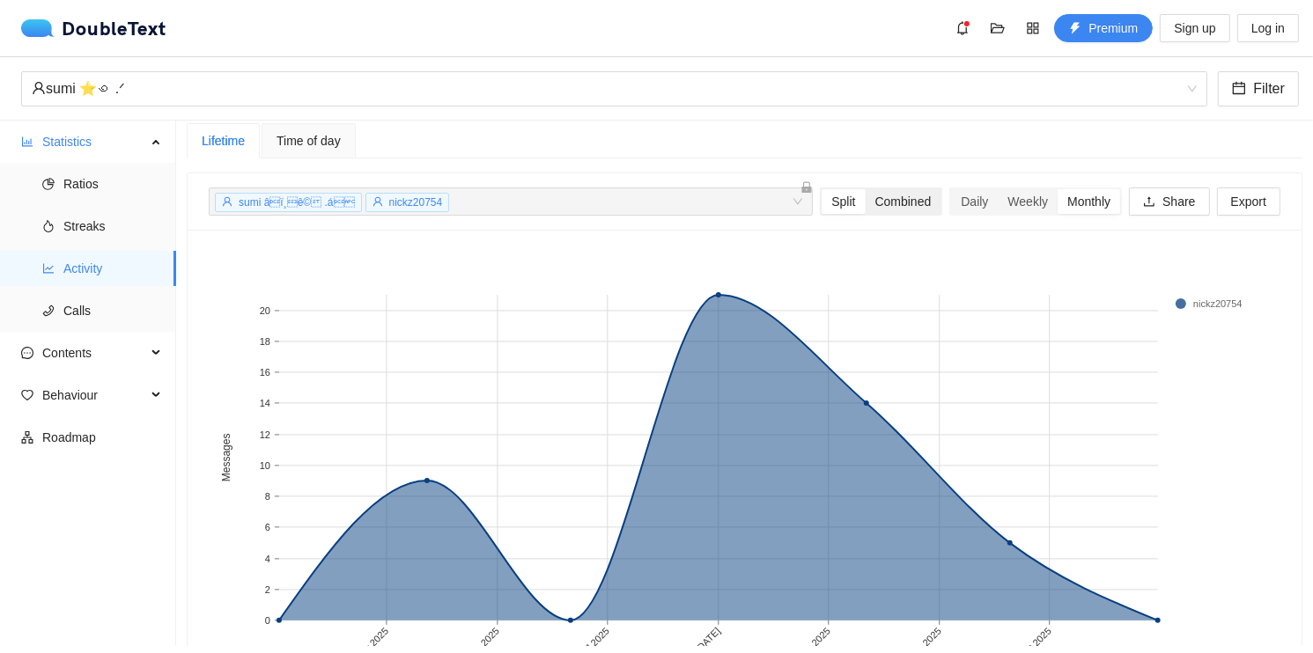
click at [884, 192] on div "Combined" at bounding box center [904, 201] width 76 height 25
click at [866, 189] on input "Combined" at bounding box center [866, 189] width 0 height 0
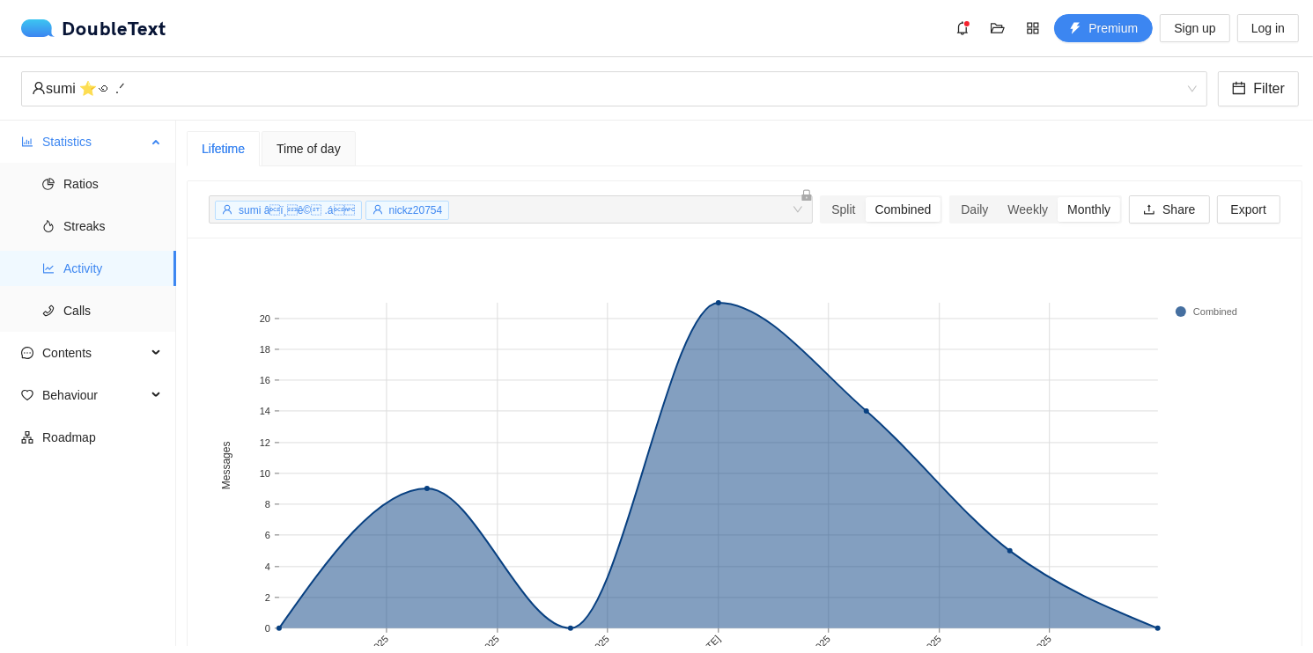
scroll to position [0, 0]
click at [107, 301] on span "Calls" at bounding box center [112, 310] width 99 height 35
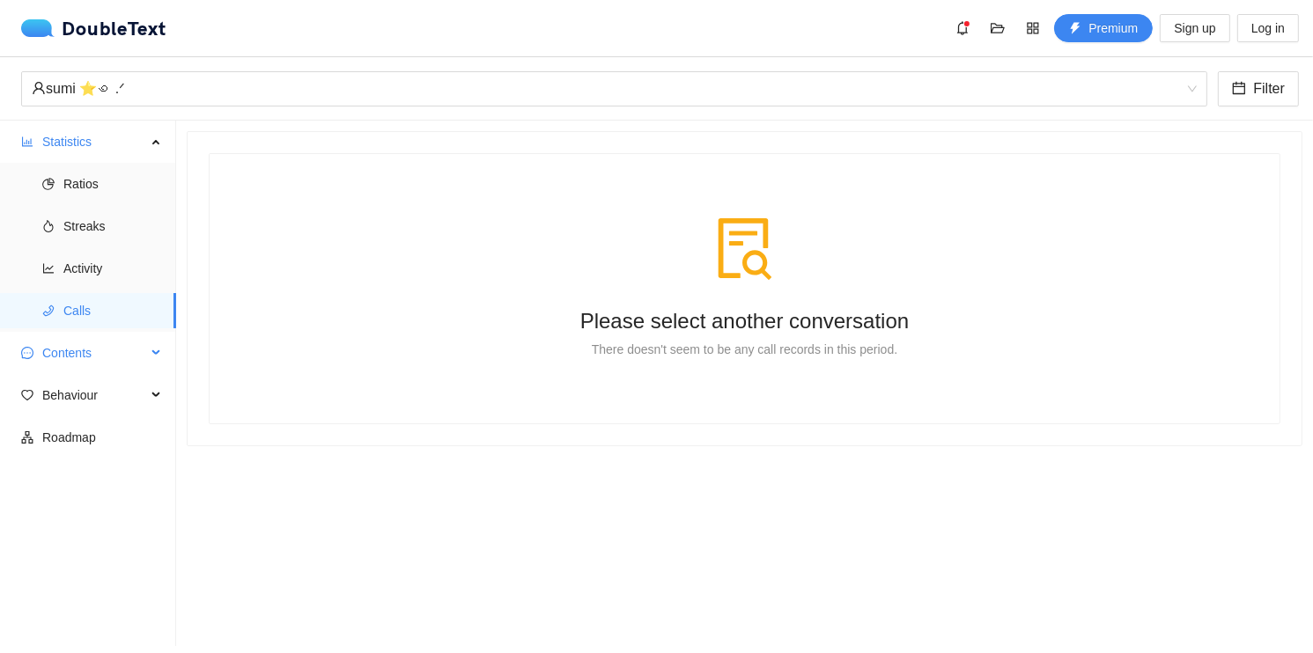
click at [85, 349] on span "Contents" at bounding box center [94, 353] width 104 height 35
click at [107, 397] on span "Word Cloud" at bounding box center [112, 395] width 99 height 35
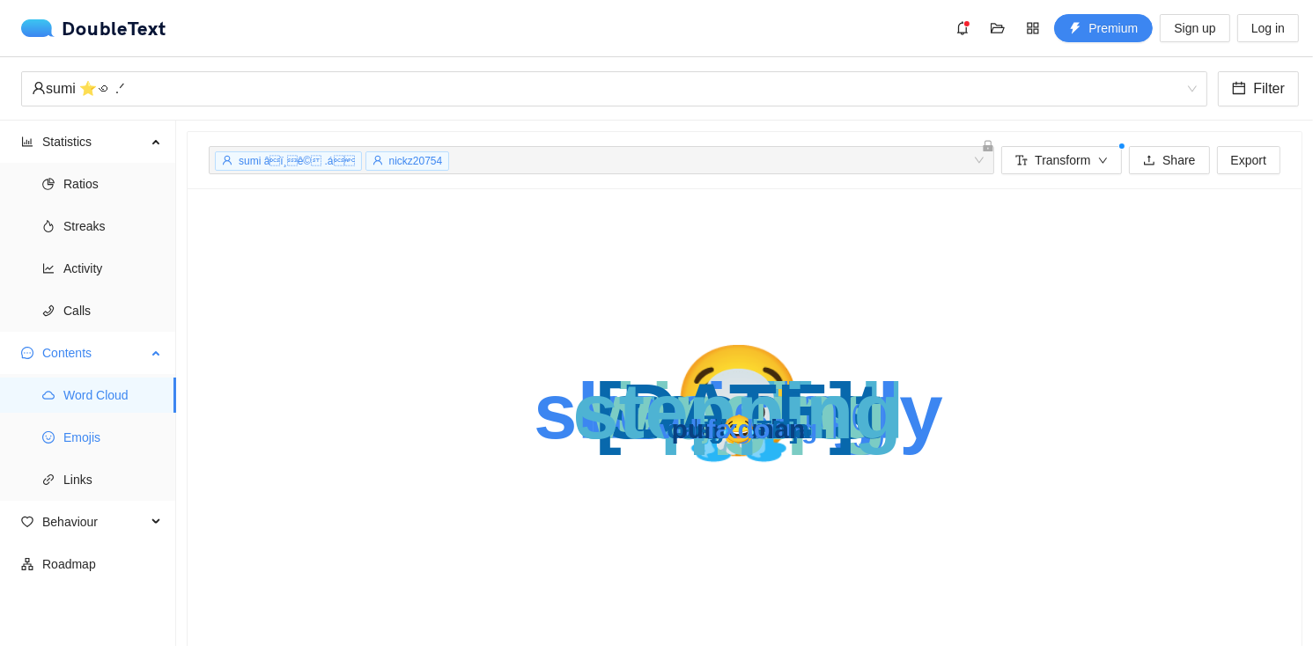
click at [98, 437] on span "Emojis" at bounding box center [112, 437] width 99 height 35
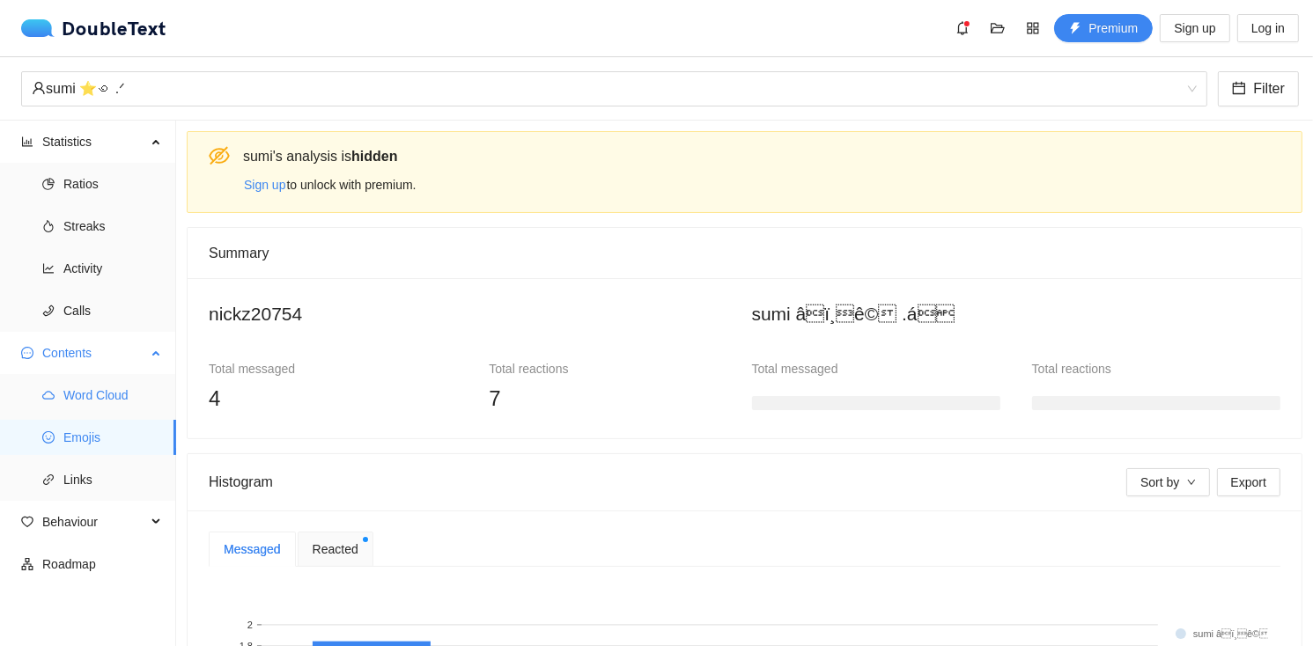
click at [119, 389] on span "Word Cloud" at bounding box center [112, 395] width 99 height 35
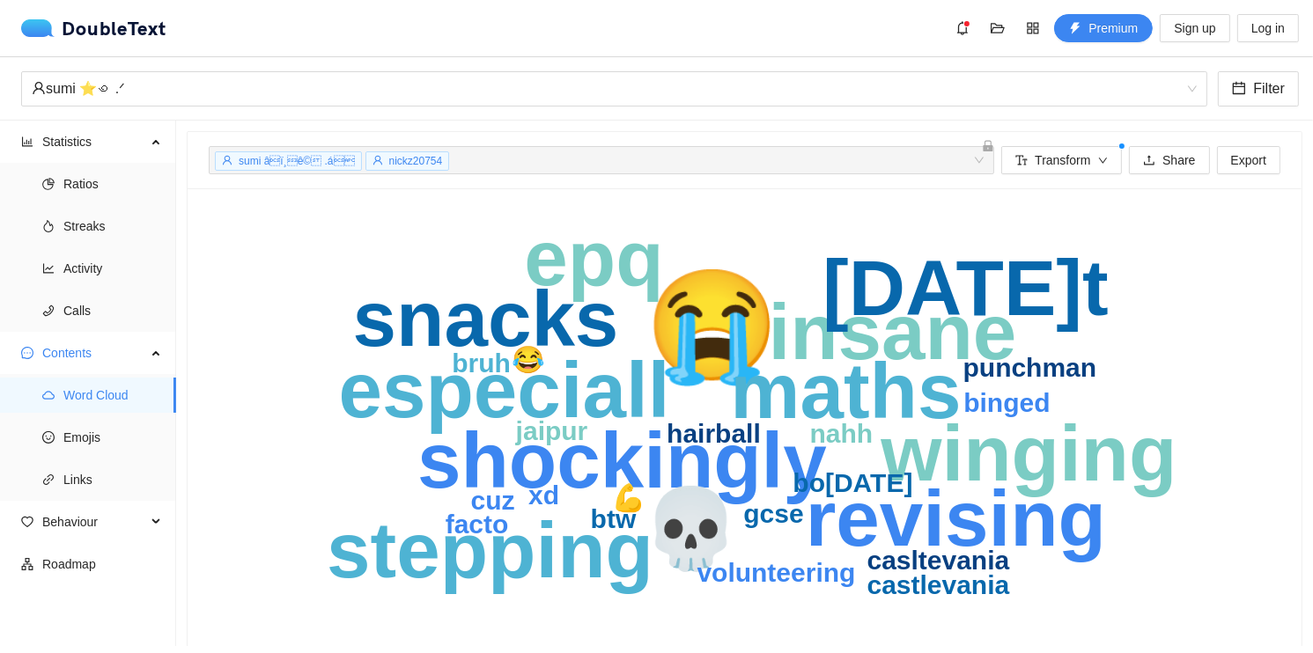
scroll to position [65, 0]
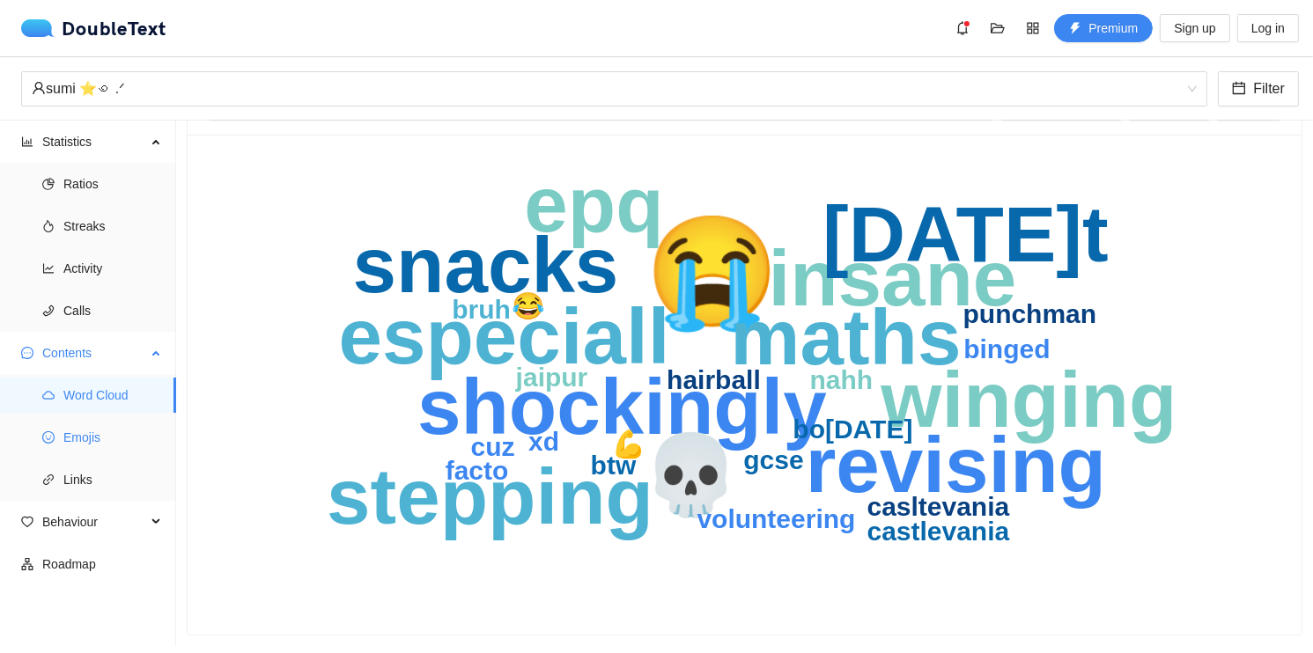
click at [96, 446] on span "Emojis" at bounding box center [112, 437] width 99 height 35
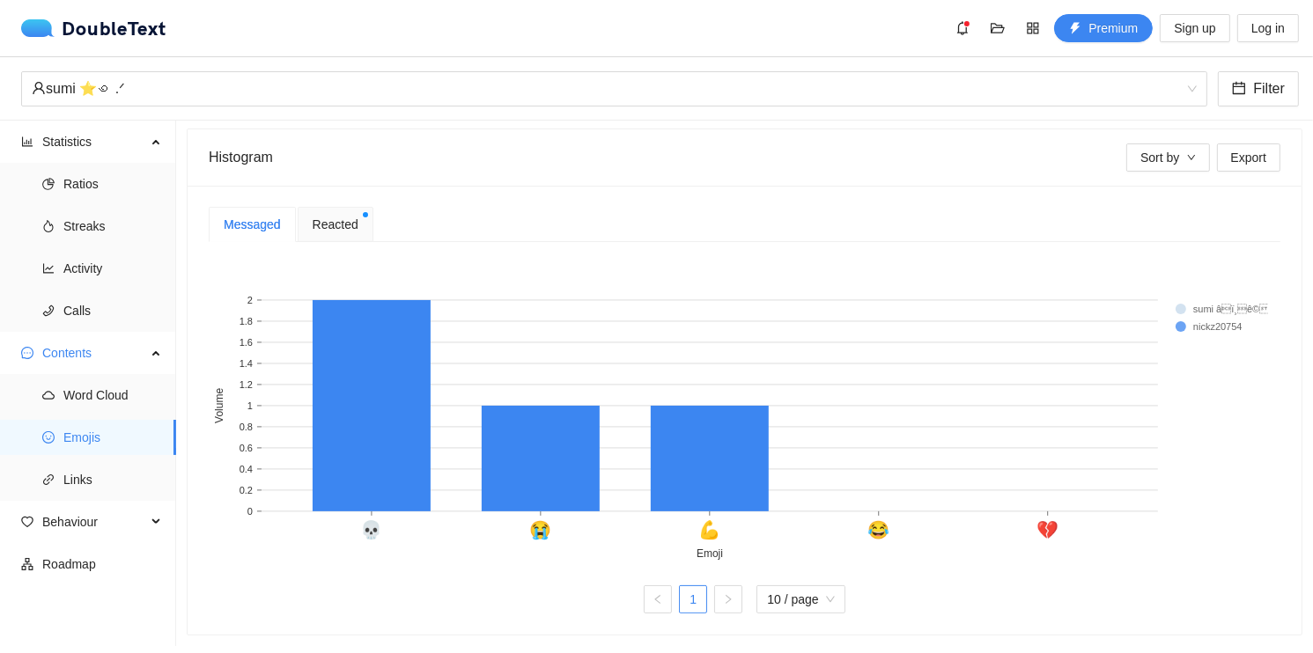
scroll to position [329, 0]
click at [337, 217] on span "Reacted" at bounding box center [336, 224] width 46 height 19
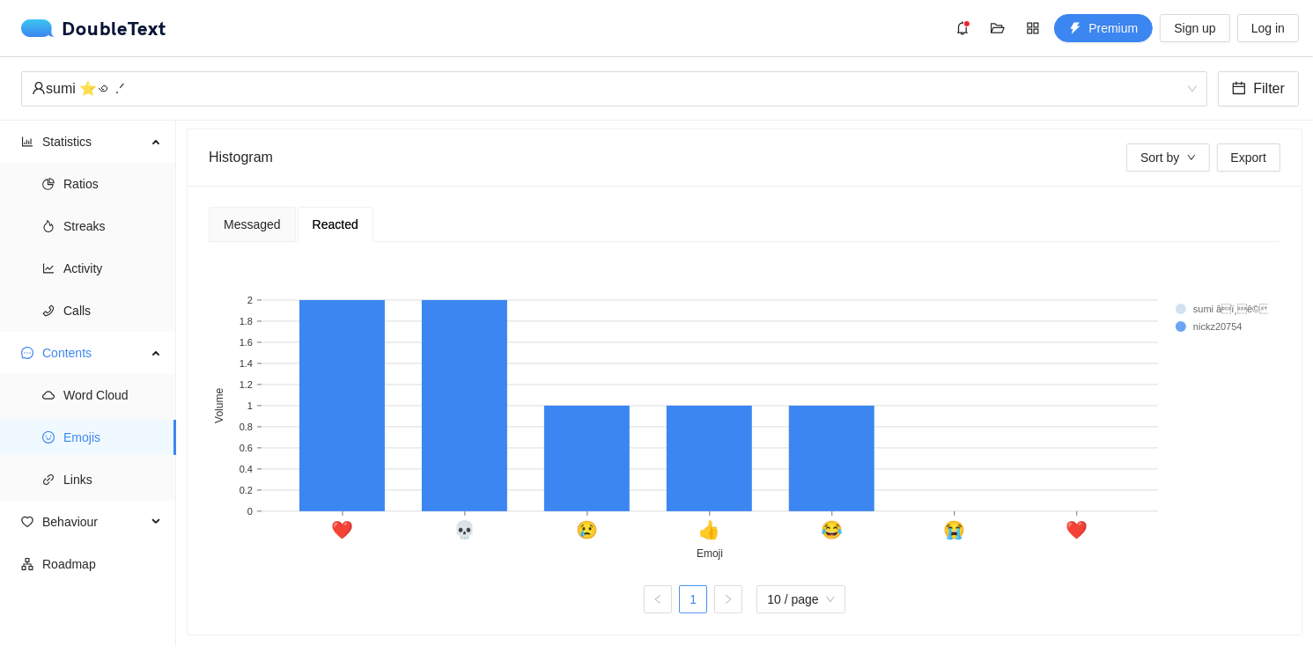
click at [1185, 300] on rect at bounding box center [1211, 309] width 70 height 18
click at [1217, 301] on rect at bounding box center [1211, 309] width 70 height 18
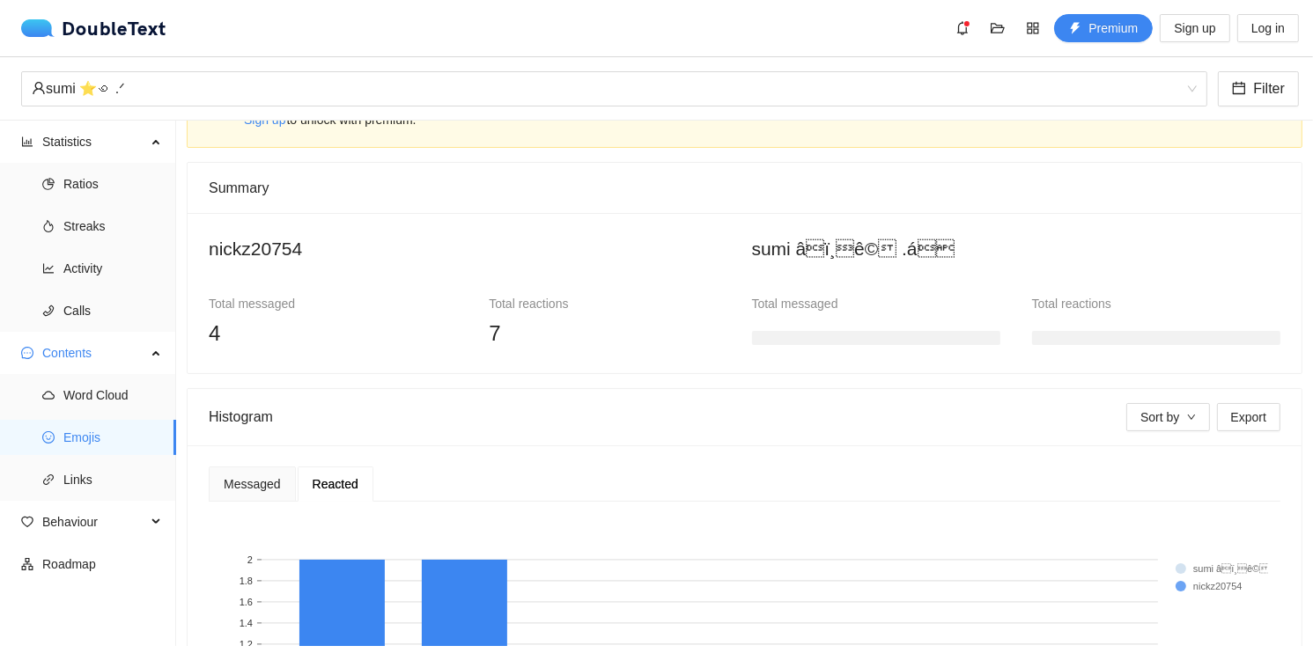
scroll to position [0, 0]
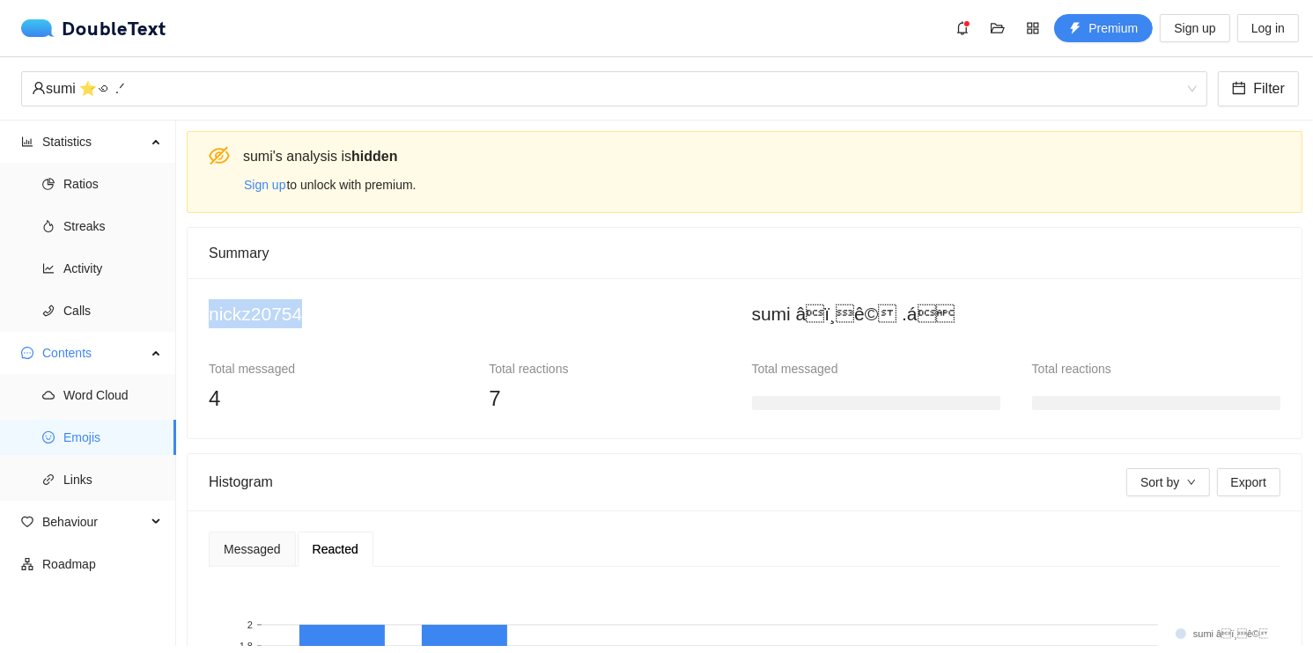
drag, startPoint x: 183, startPoint y: 318, endPoint x: 319, endPoint y: 315, distance: 135.7
click at [319, 315] on section "sumi 's analysis is hidden Sign up to unlock with premium. Summary nickz20754 T…" at bounding box center [744, 384] width 1137 height 526
click at [319, 315] on h2 "nickz20754" at bounding box center [473, 313] width 529 height 29
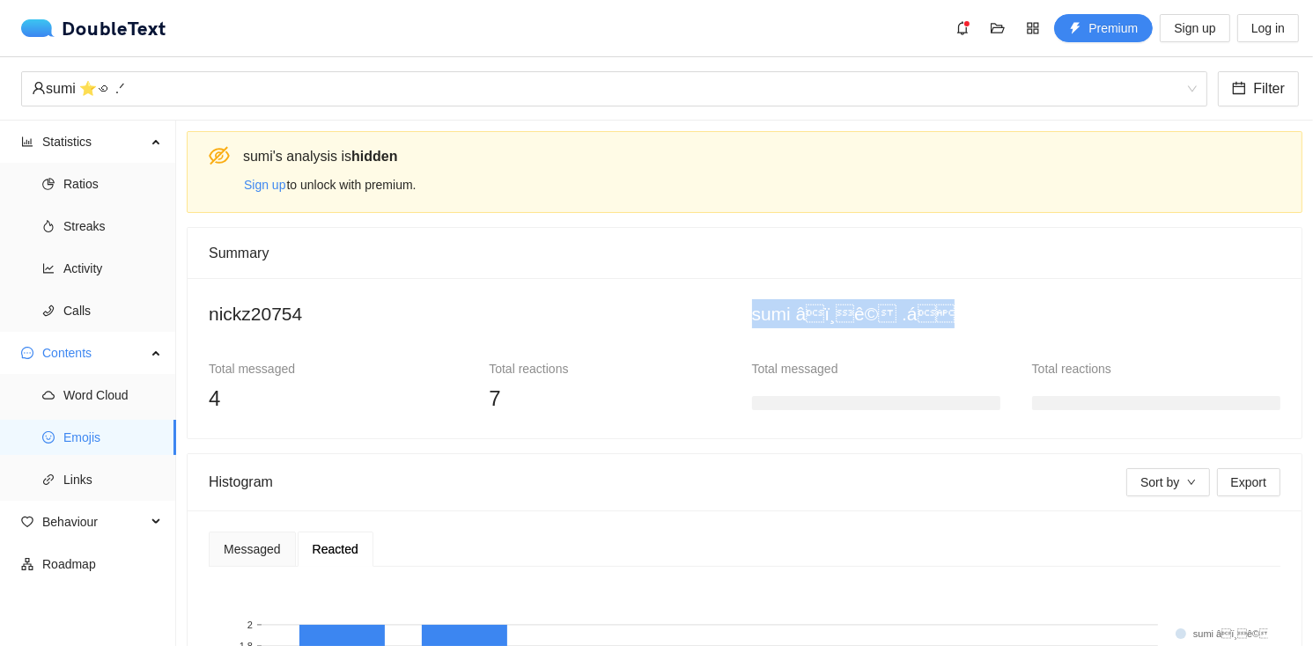
drag, startPoint x: 735, startPoint y: 314, endPoint x: 957, endPoint y: 314, distance: 221.9
click at [957, 314] on div "nickz20754 Total messaged 4 Total reactions 7 sumi â­ï¸ê© .á Total message…" at bounding box center [745, 358] width 1086 height 118
click at [957, 314] on h2 "sumi â­ï¸ê© .á" at bounding box center [1016, 313] width 529 height 29
click at [971, 309] on h2 "sumi â­ï¸ê© .á" at bounding box center [1016, 313] width 529 height 29
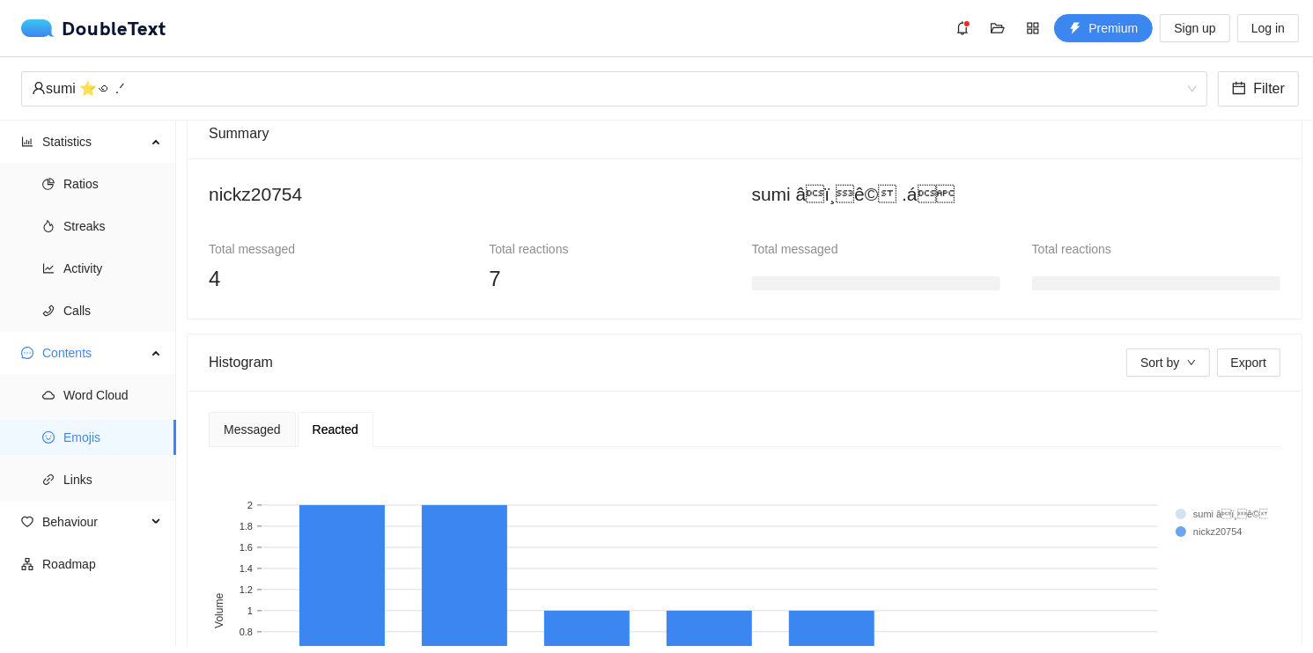
scroll to position [264, 0]
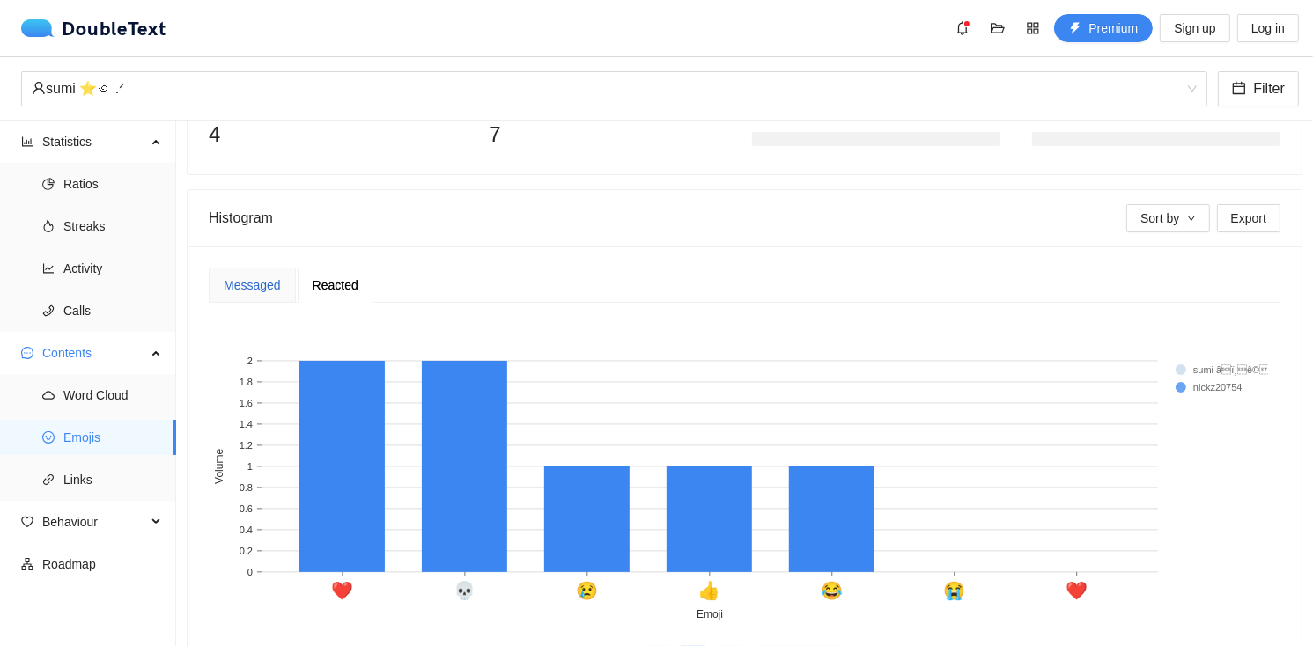
click at [247, 289] on div "Messaged" at bounding box center [252, 285] width 57 height 19
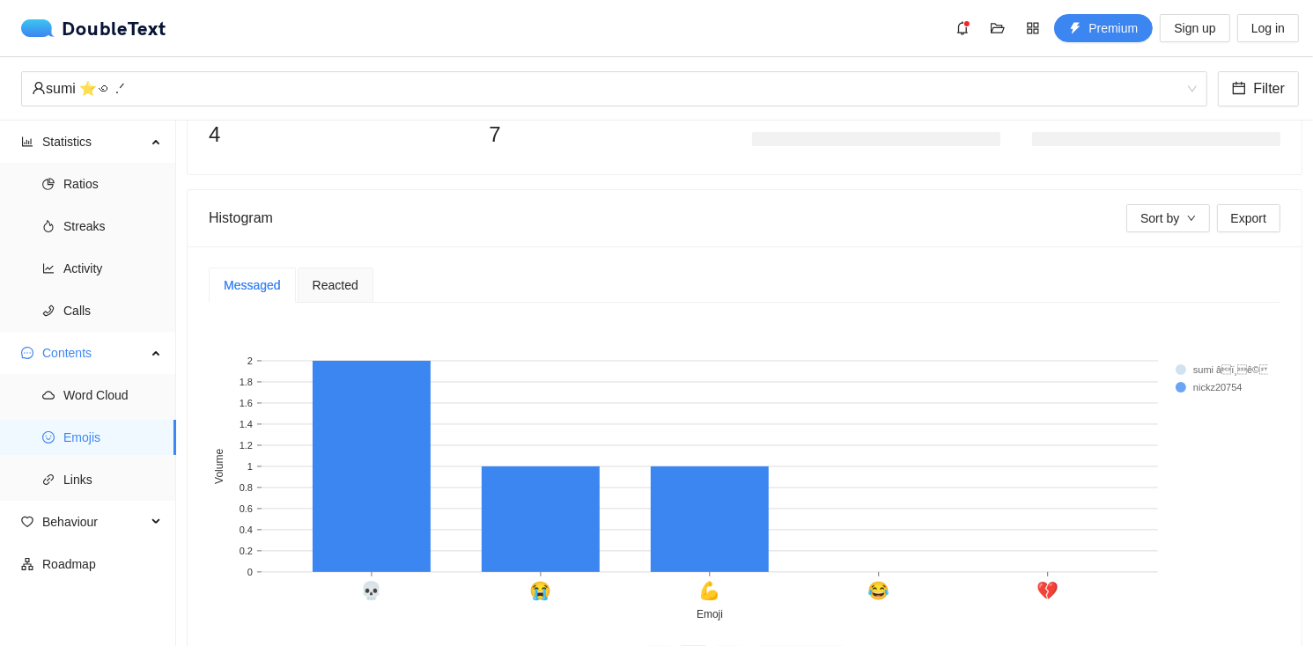
click at [340, 280] on span "Reacted" at bounding box center [336, 285] width 46 height 12
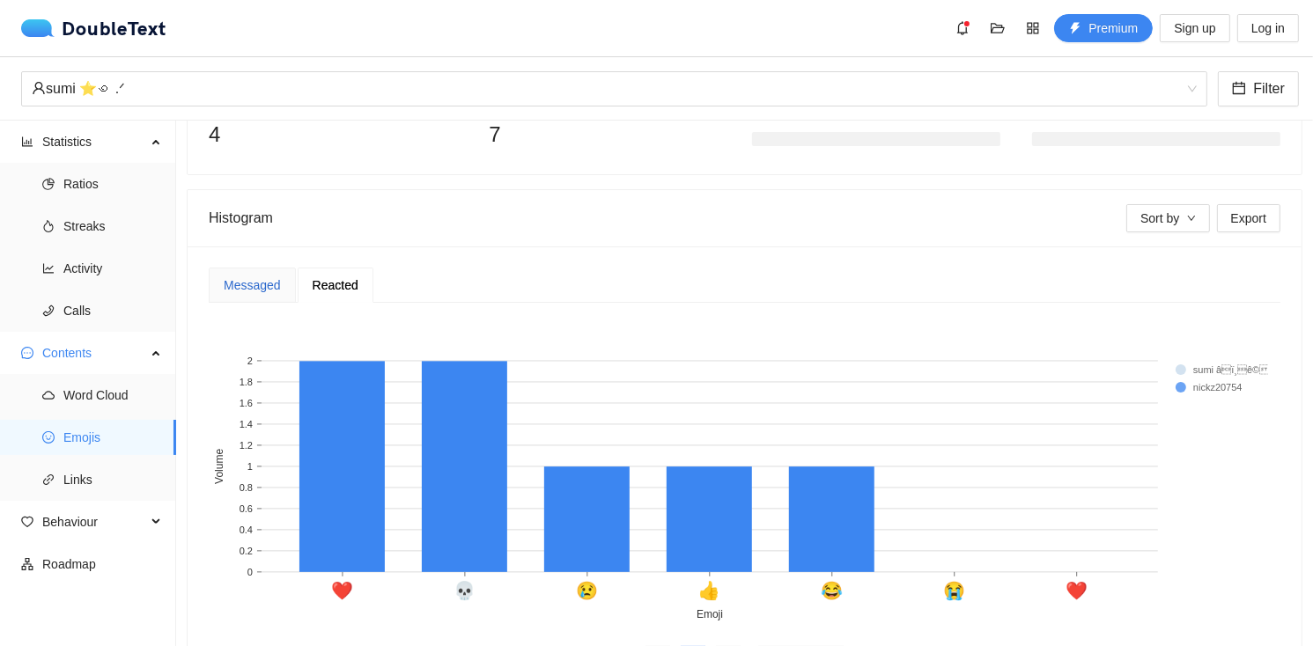
click at [246, 283] on div "Messaged" at bounding box center [252, 285] width 57 height 19
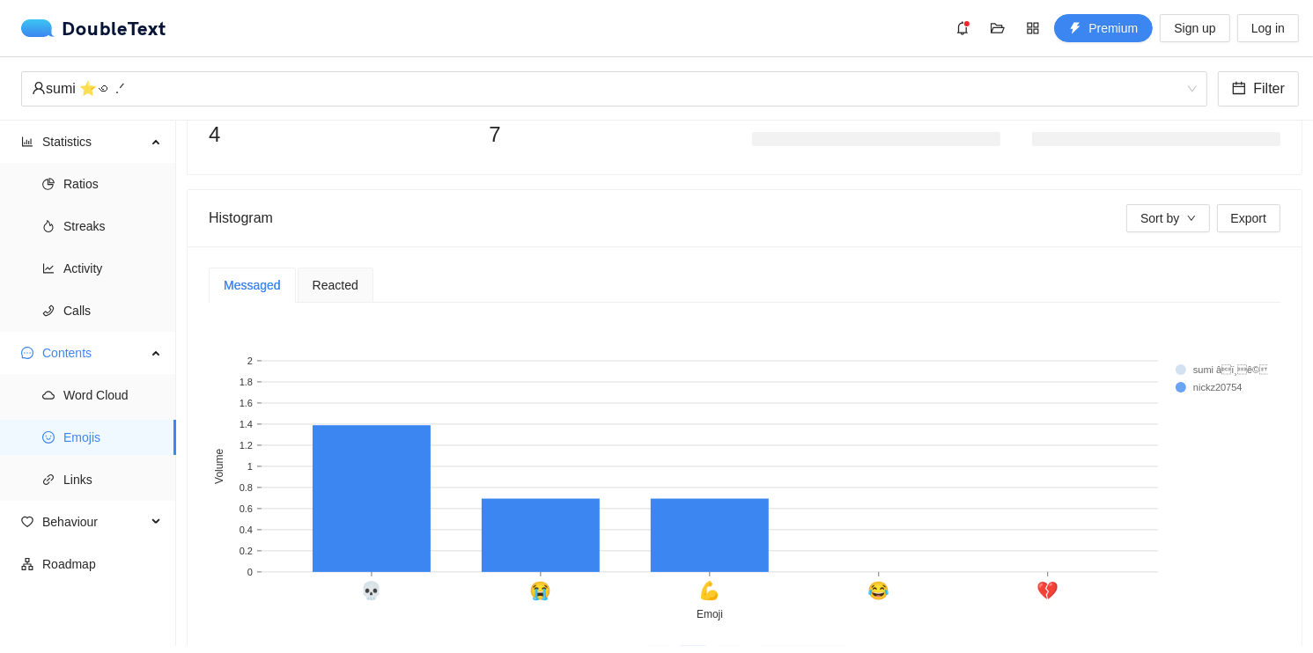
click at [355, 282] on div "Reacted" at bounding box center [336, 285] width 76 height 35
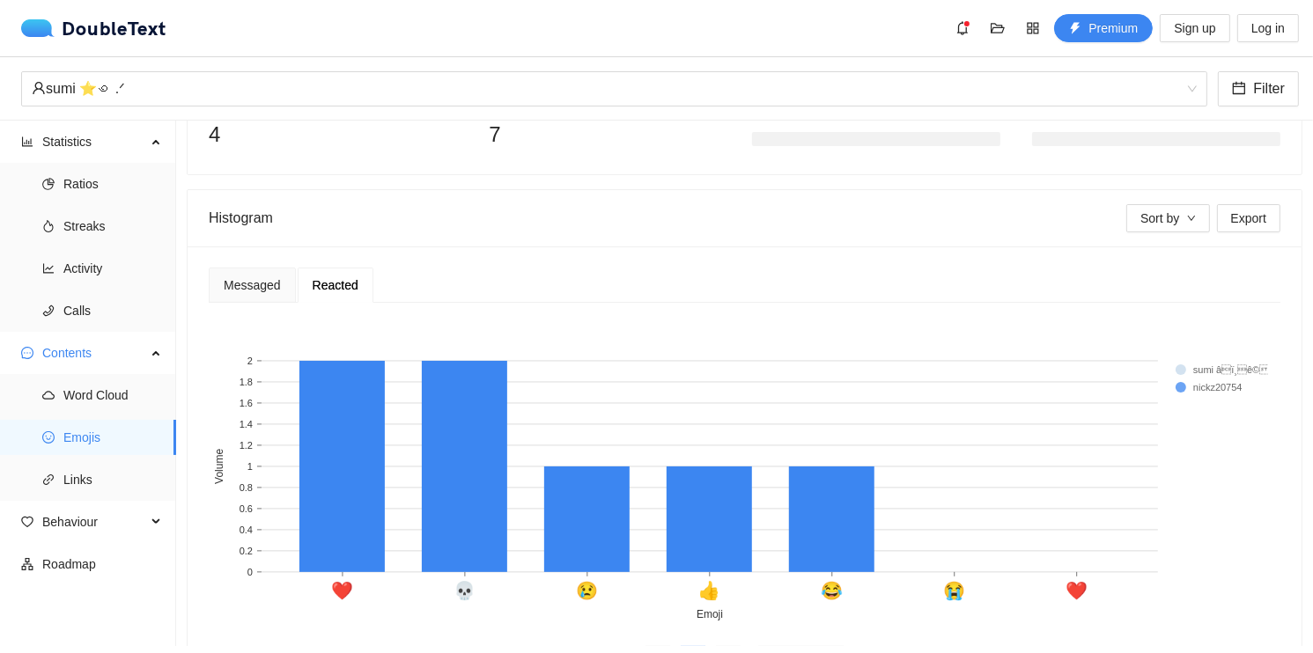
scroll to position [0, 0]
